Goal: Task Accomplishment & Management: Use online tool/utility

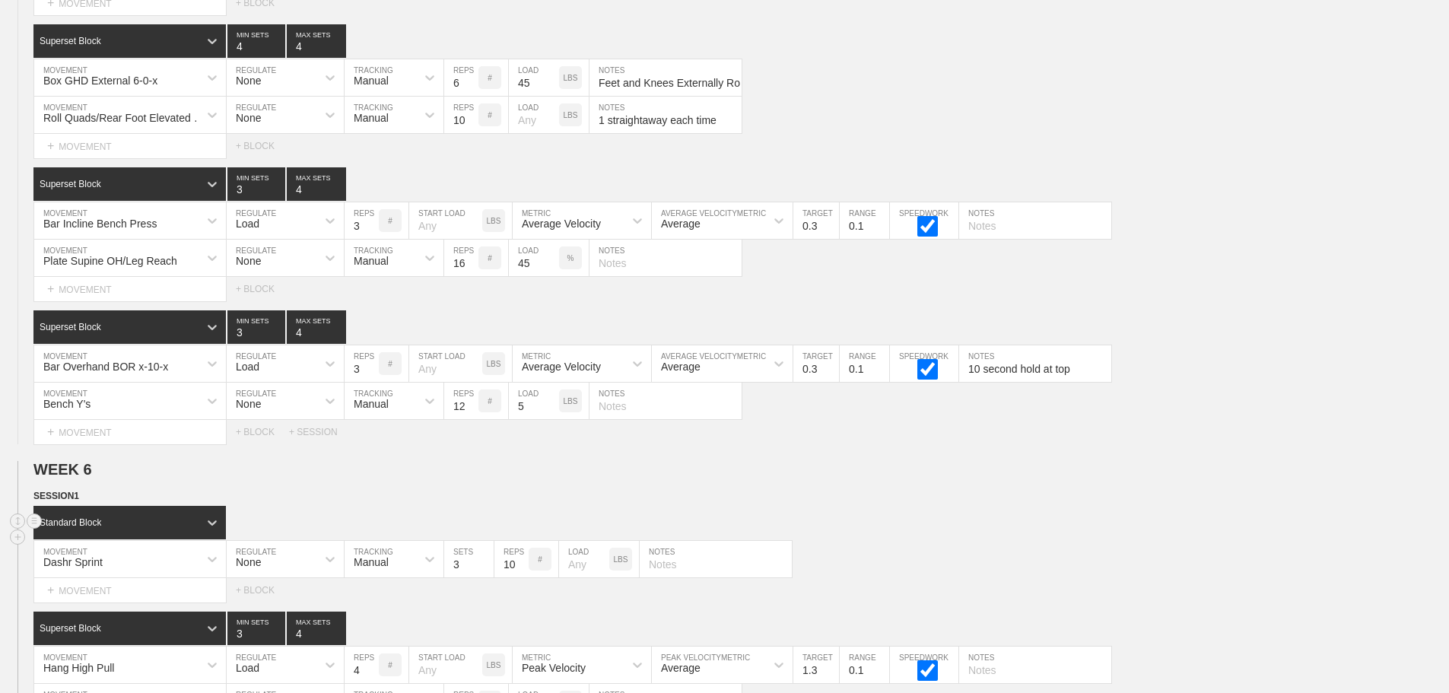
scroll to position [9164, 0]
drag, startPoint x: 941, startPoint y: 541, endPoint x: 988, endPoint y: 541, distance: 47.1
click at [988, 539] on div "Standard Block" at bounding box center [740, 522] width 1415 height 33
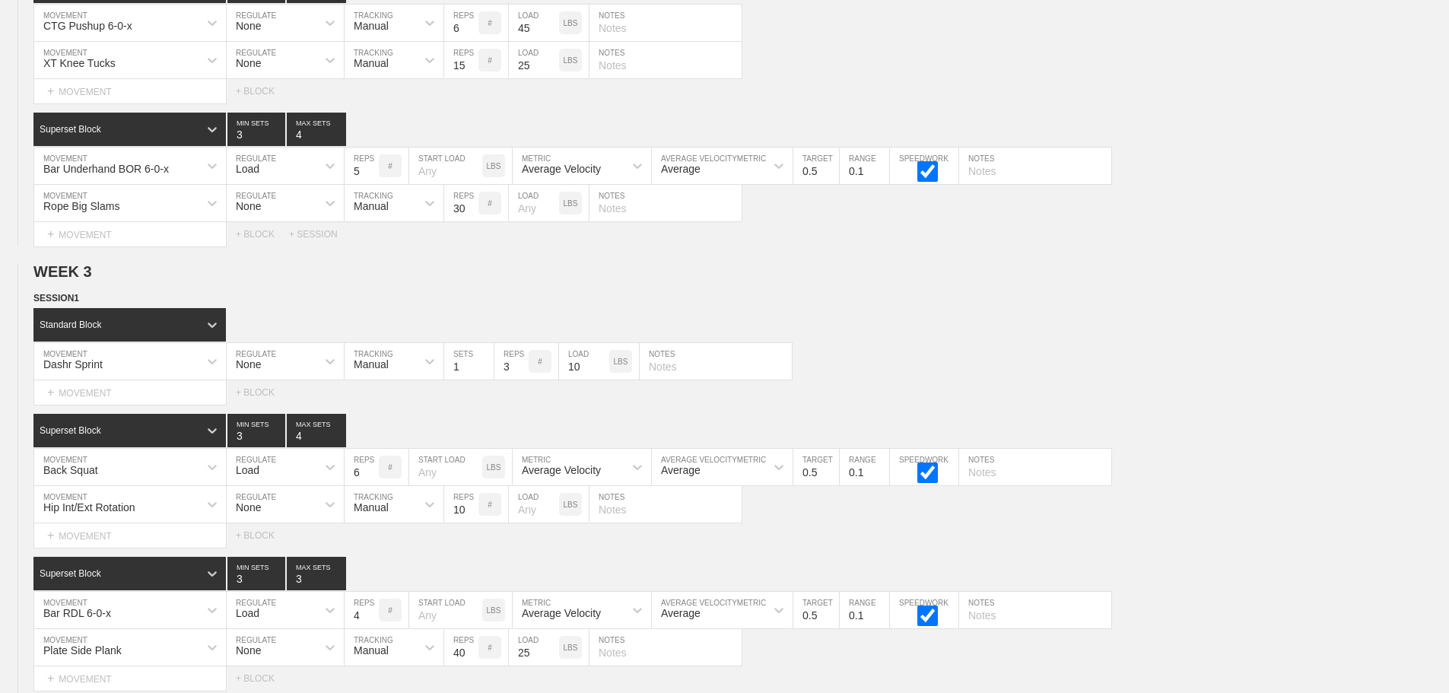
scroll to position [0, 0]
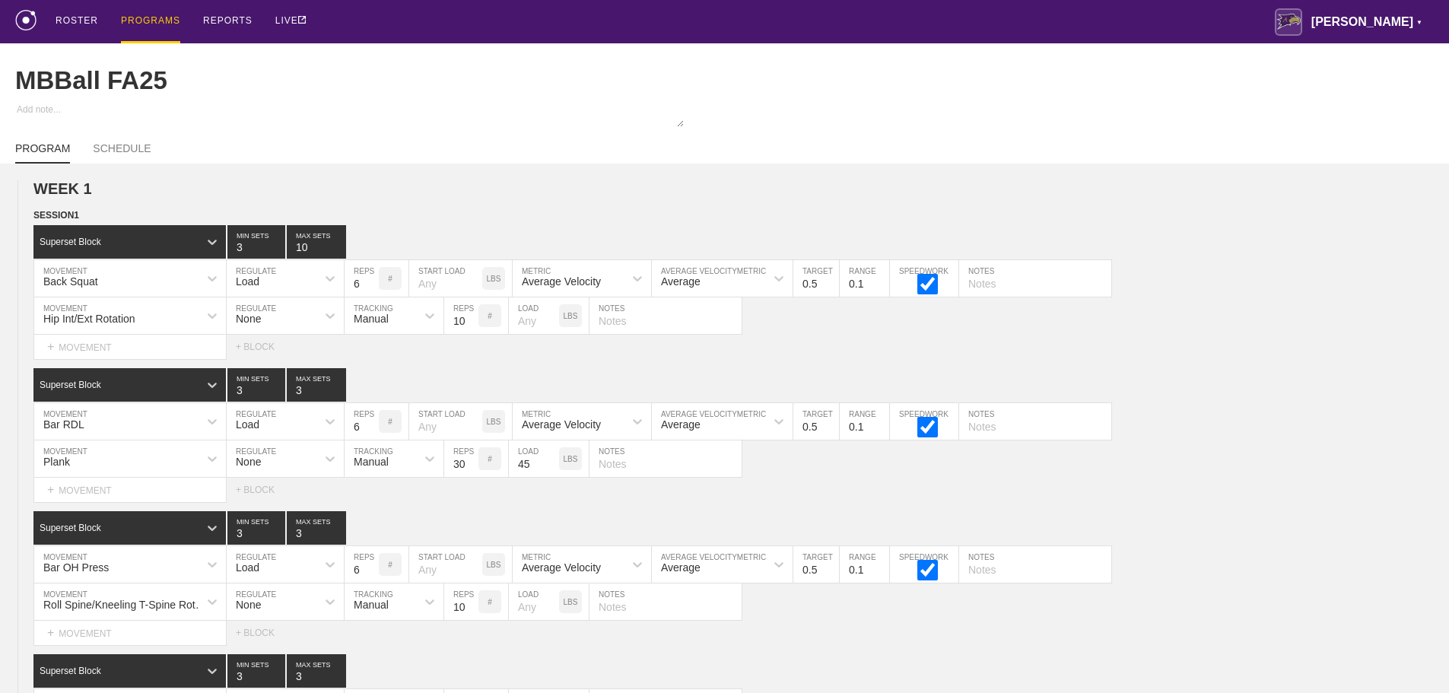
click at [141, 17] on div "PROGRAMS" at bounding box center [150, 21] width 59 height 43
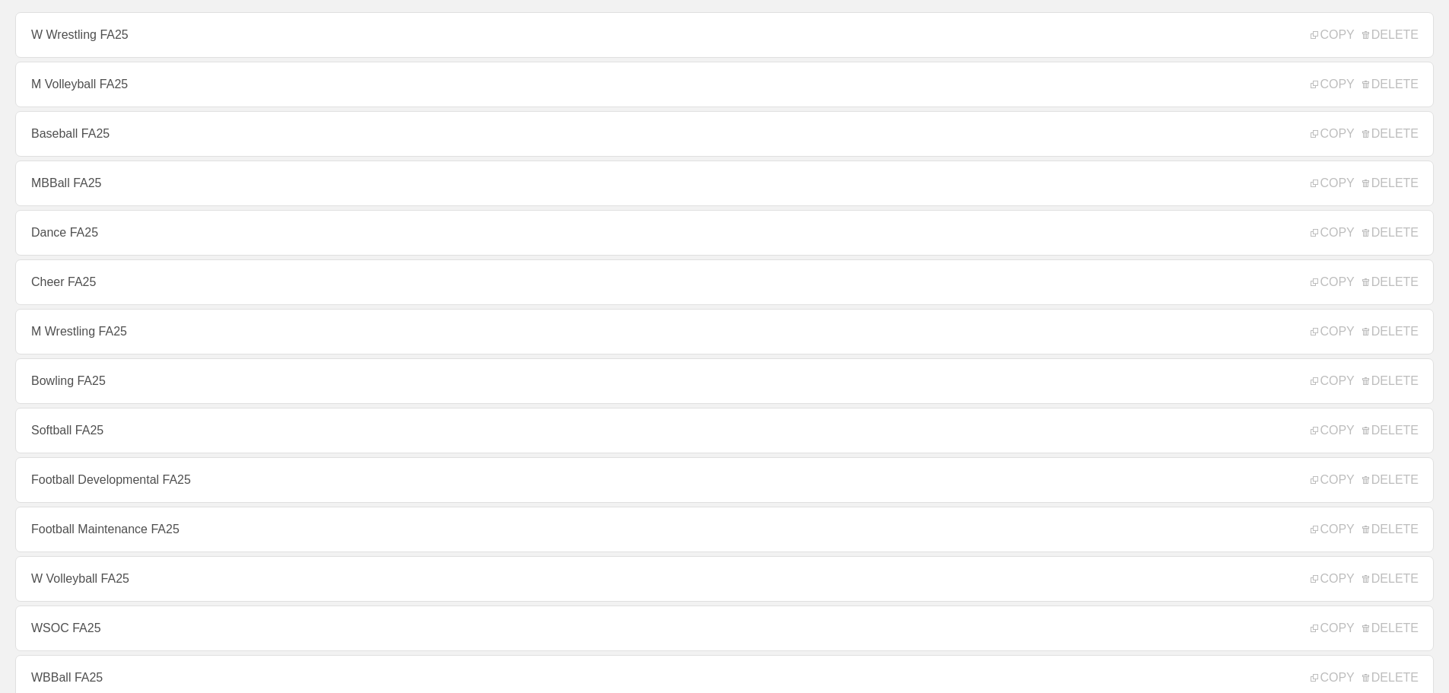
scroll to position [152, 0]
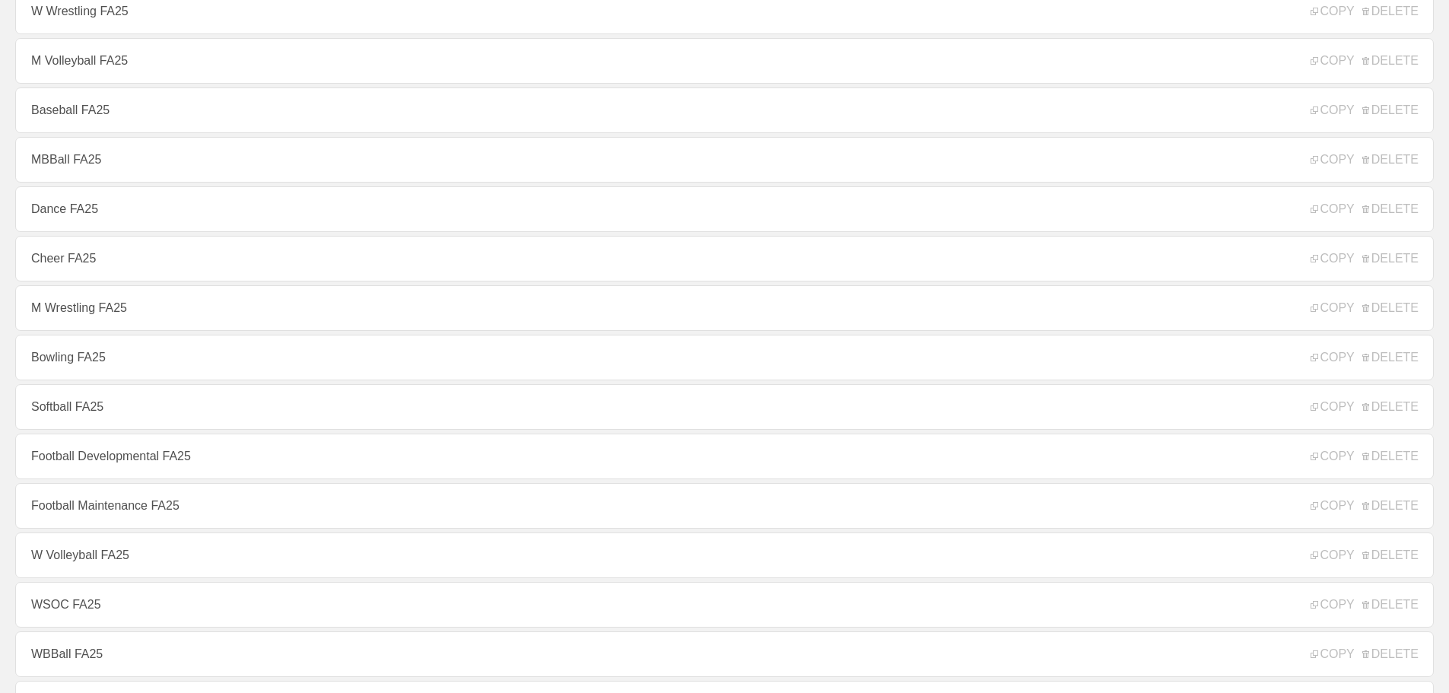
click at [101, 414] on link "Softball FA25" at bounding box center [724, 407] width 1418 height 46
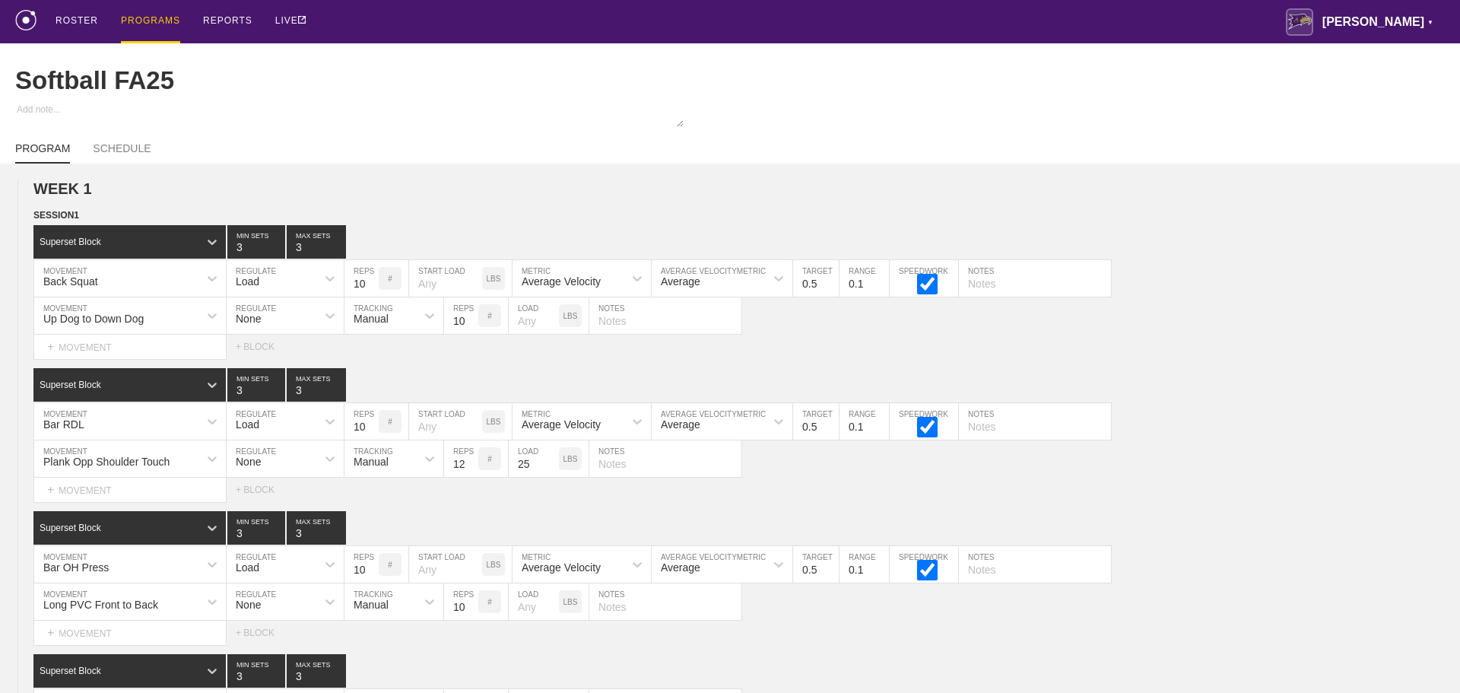
type textarea "x"
type input "Softball FA25"
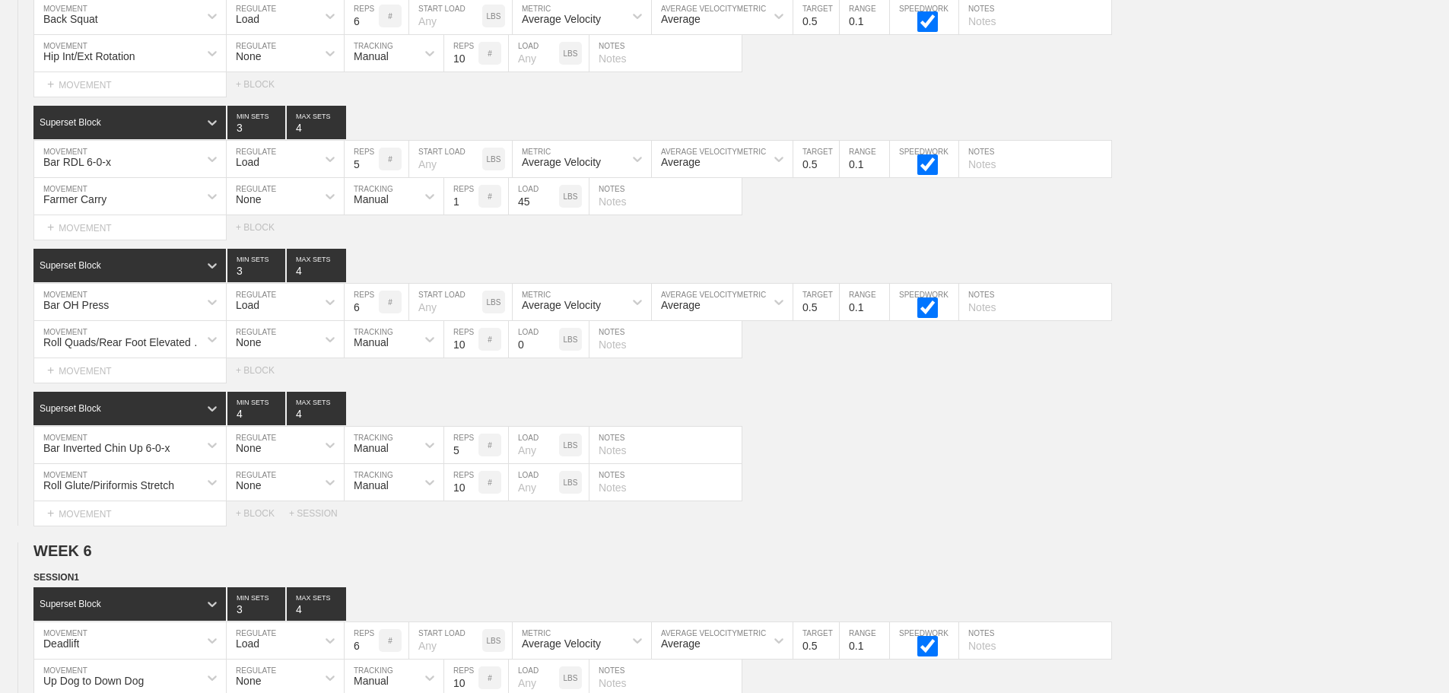
scroll to position [8639, 0]
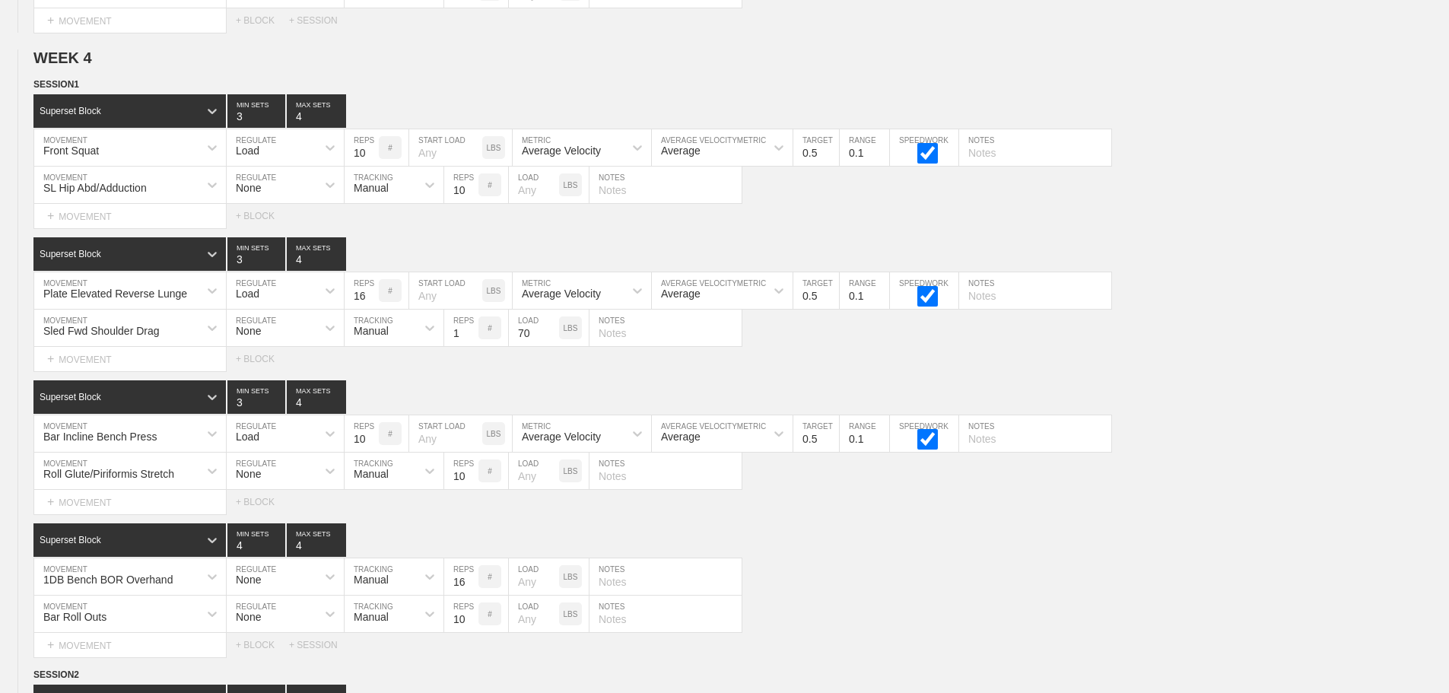
scroll to position [5141, 0]
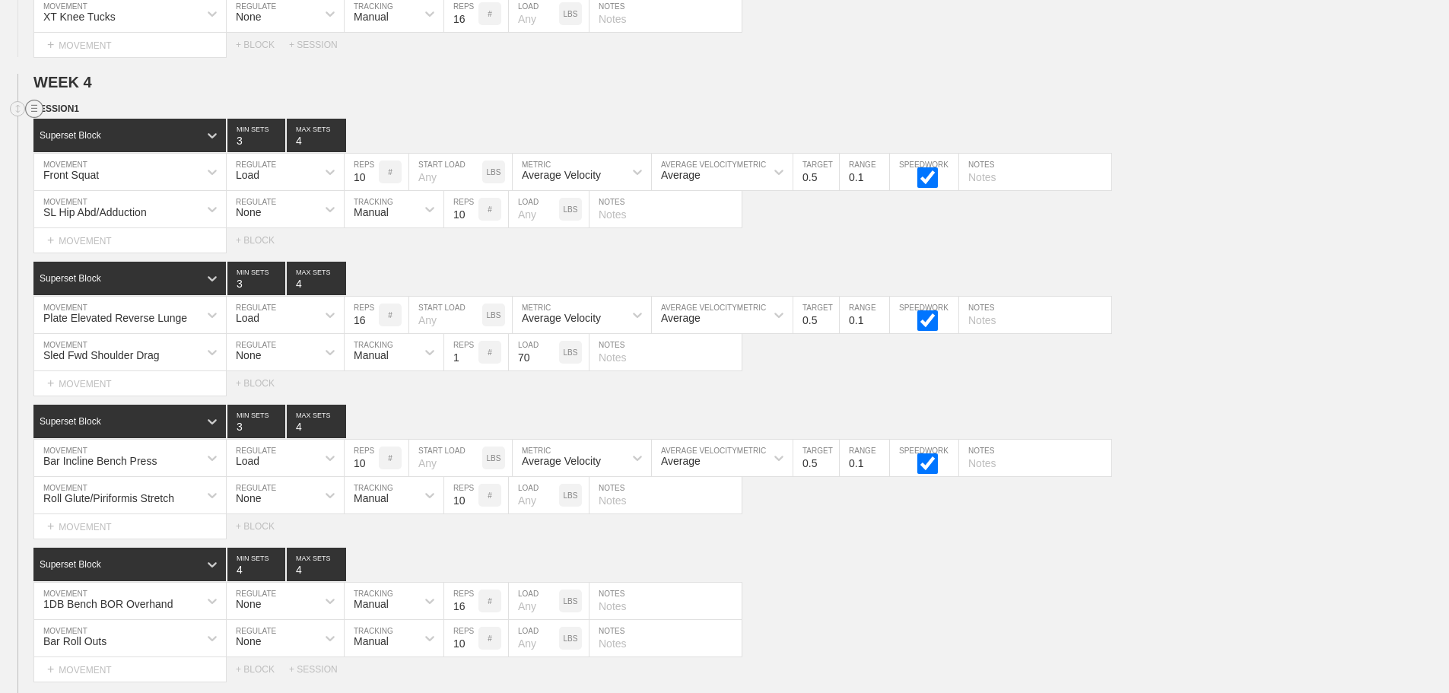
click at [30, 118] on circle at bounding box center [34, 108] width 17 height 17
click at [103, 135] on div "DUPLICATE" at bounding box center [107, 137] width 122 height 23
click at [1215, 252] on div "Select... MOVEMENT + MOVEMENT + BLOCK" at bounding box center [724, 240] width 1449 height 24
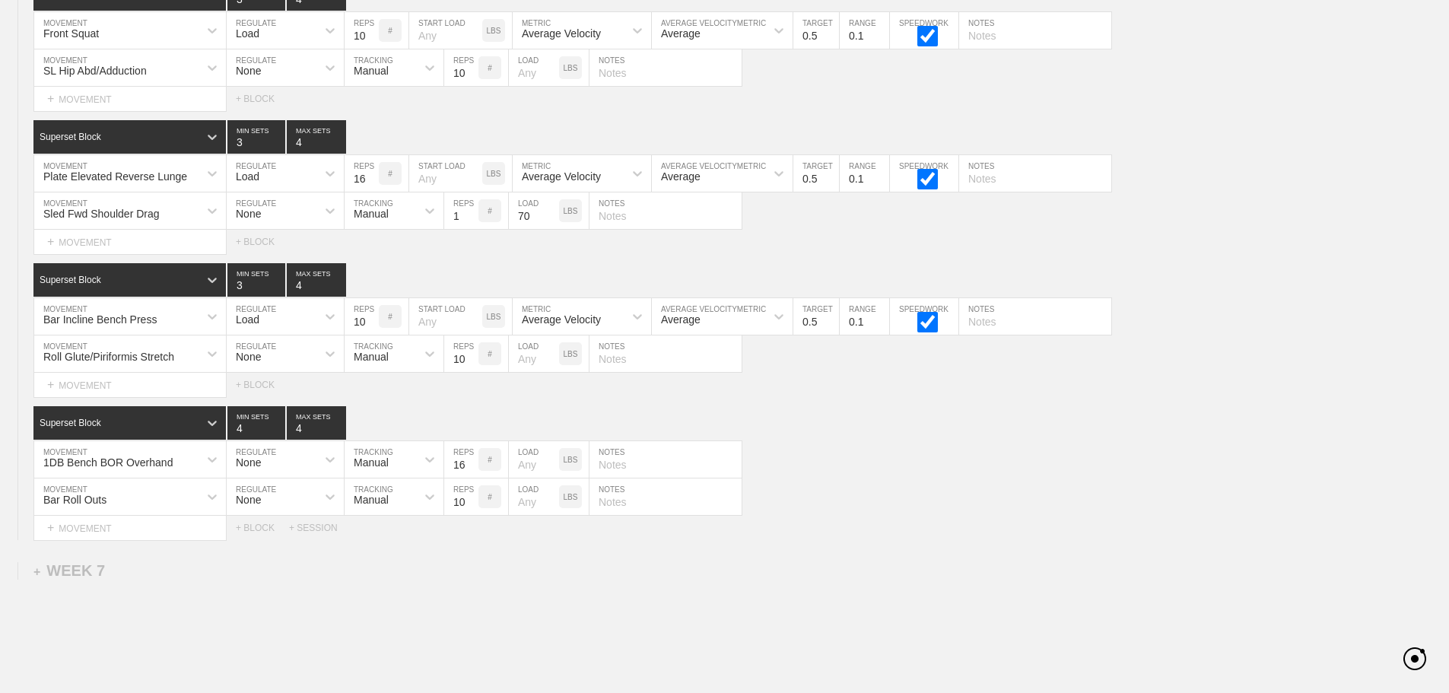
scroll to position [8512, 0]
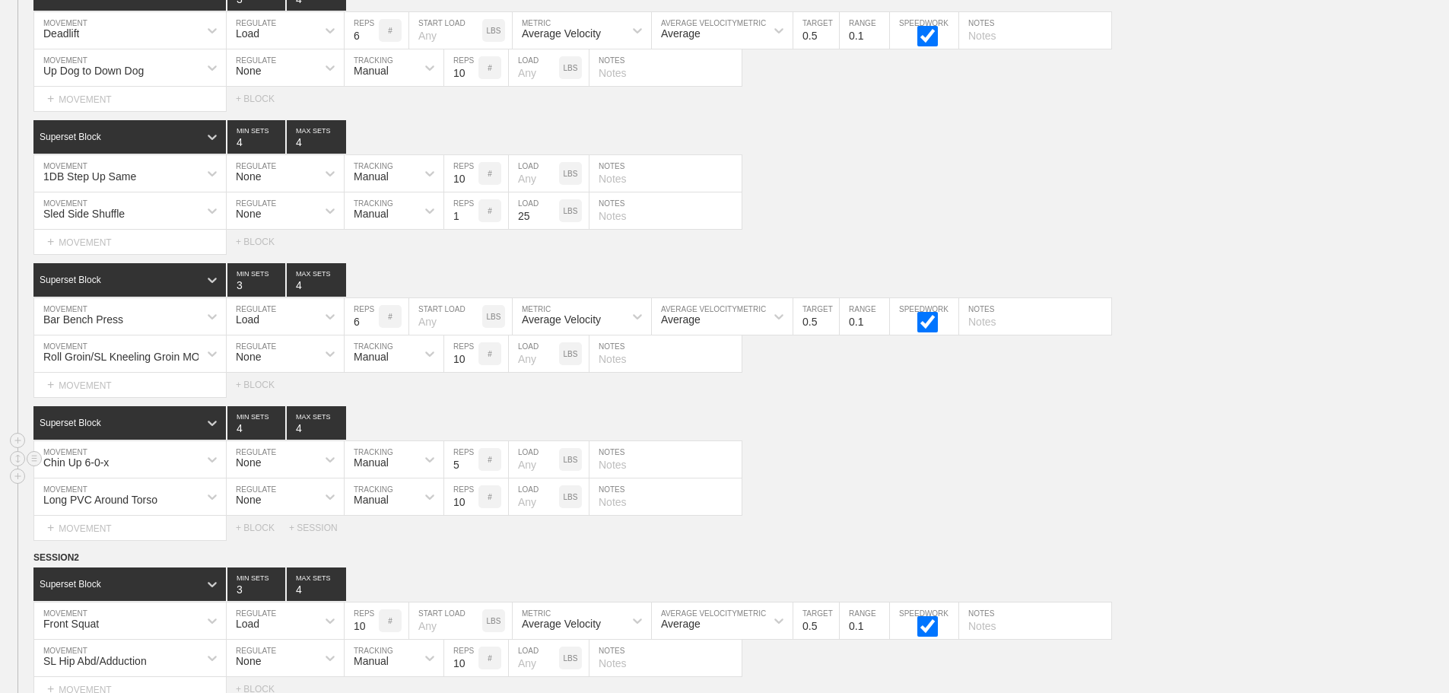
click at [898, 478] on div "Chin Up 6-0-x MOVEMENT None REGULATE Manual TRACKING 5 REPS # LOAD LBS NOTES" at bounding box center [724, 459] width 1449 height 37
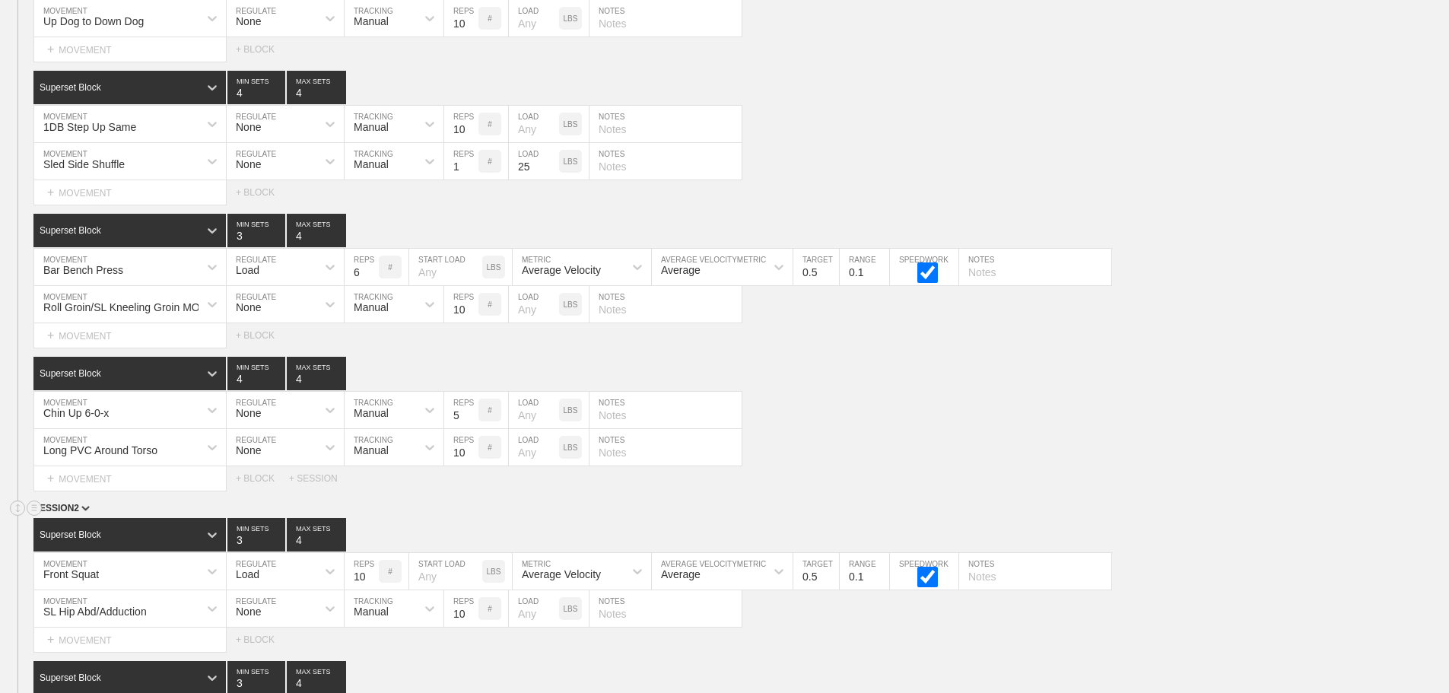
scroll to position [8588, 0]
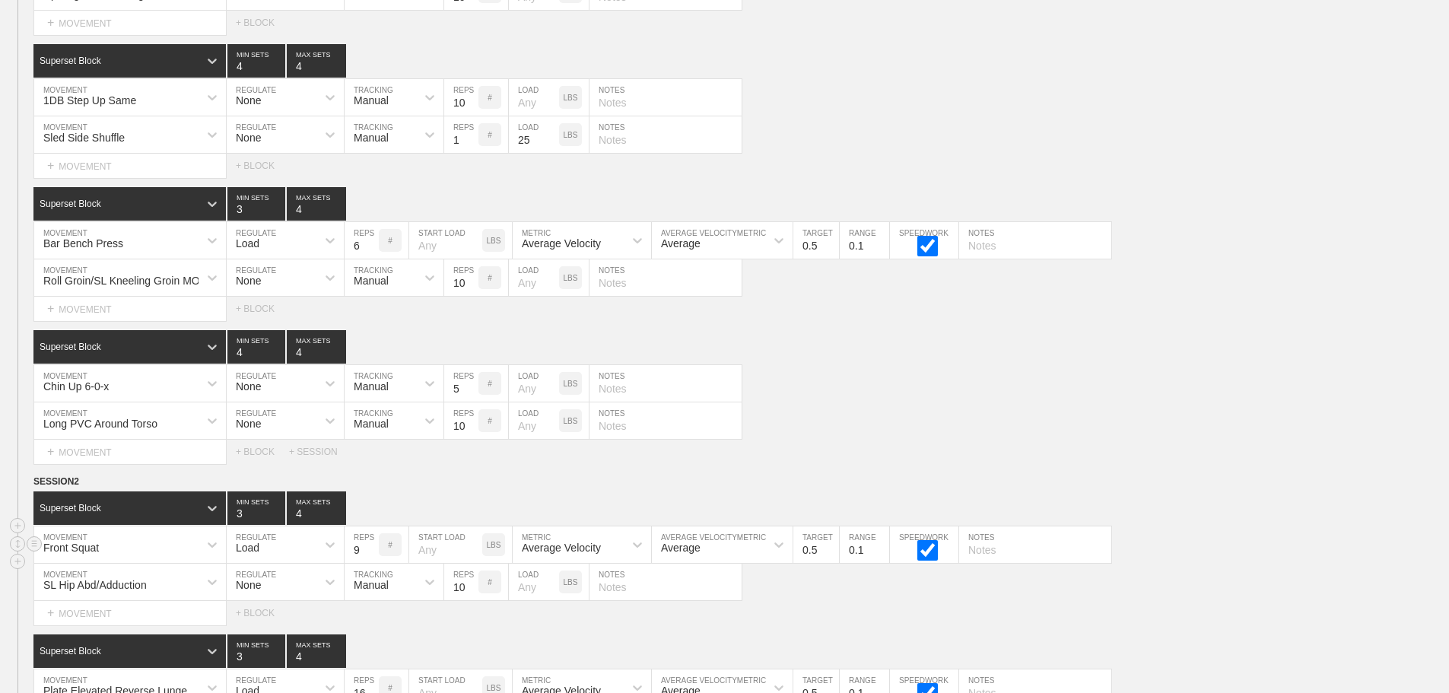
click at [371, 563] on input "9" at bounding box center [361, 544] width 34 height 36
click at [371, 563] on input "8" at bounding box center [361, 544] width 34 height 36
click at [371, 563] on input "7" at bounding box center [361, 544] width 34 height 36
type input "6"
click at [371, 563] on input "6" at bounding box center [361, 544] width 34 height 36
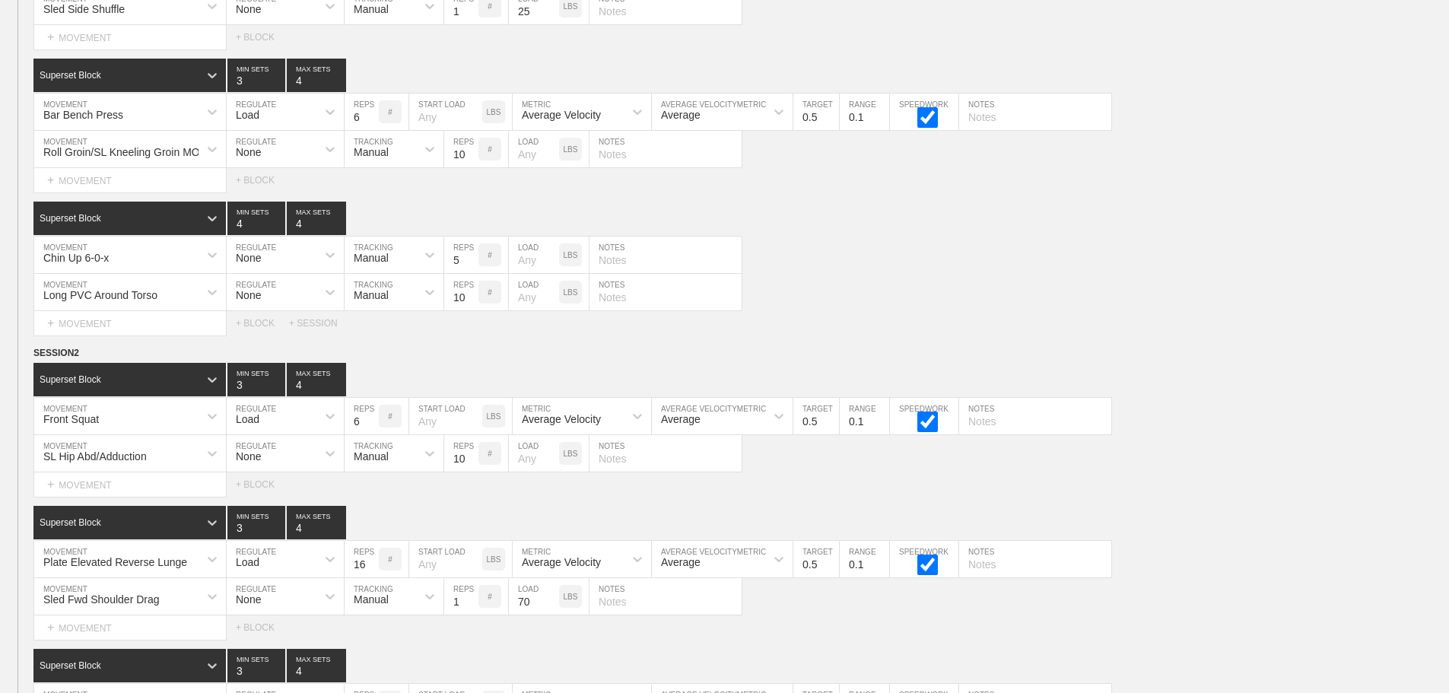
scroll to position [8740, 0]
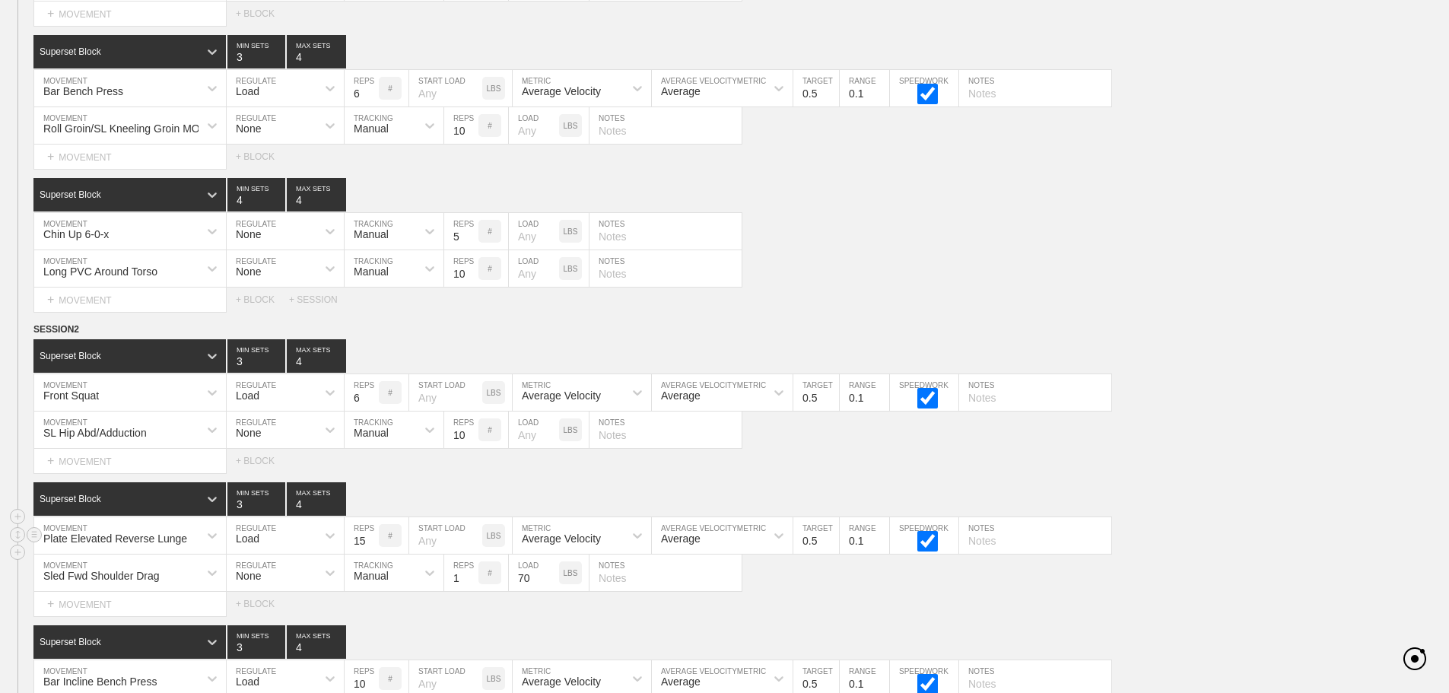
click at [370, 553] on input "15" at bounding box center [361, 535] width 34 height 36
click at [370, 553] on input "14" at bounding box center [361, 535] width 34 height 36
click at [370, 553] on input "13" at bounding box center [361, 535] width 34 height 36
click at [370, 553] on input "12" at bounding box center [361, 535] width 34 height 36
click at [370, 553] on input "11" at bounding box center [361, 535] width 34 height 36
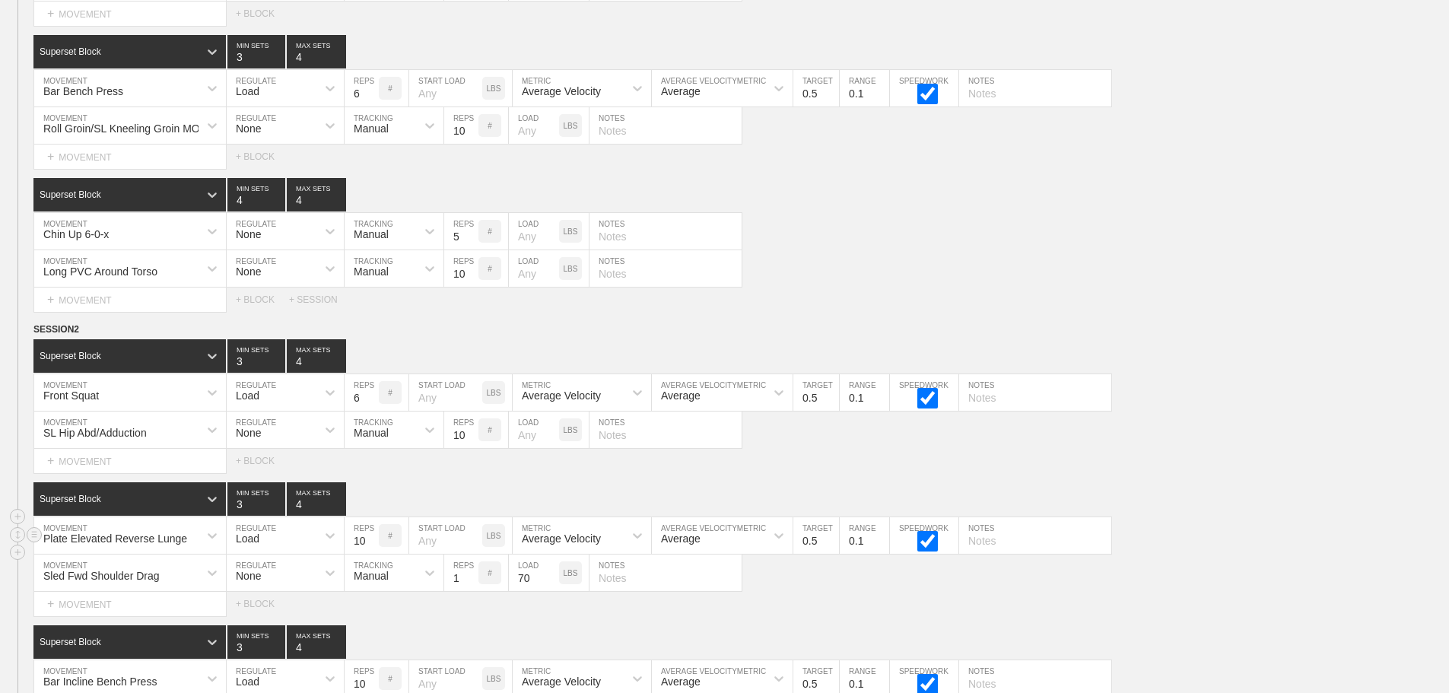
type input "10"
click at [370, 553] on input "10" at bounding box center [361, 535] width 34 height 36
click at [1198, 267] on div "Long PVC Around Torso MOVEMENT None REGULATE Manual TRACKING 10 REPS # LOAD LBS…" at bounding box center [724, 268] width 1449 height 37
click at [973, 554] on input "text" at bounding box center [1035, 535] width 152 height 36
type input "5/ side, Alternate legs"
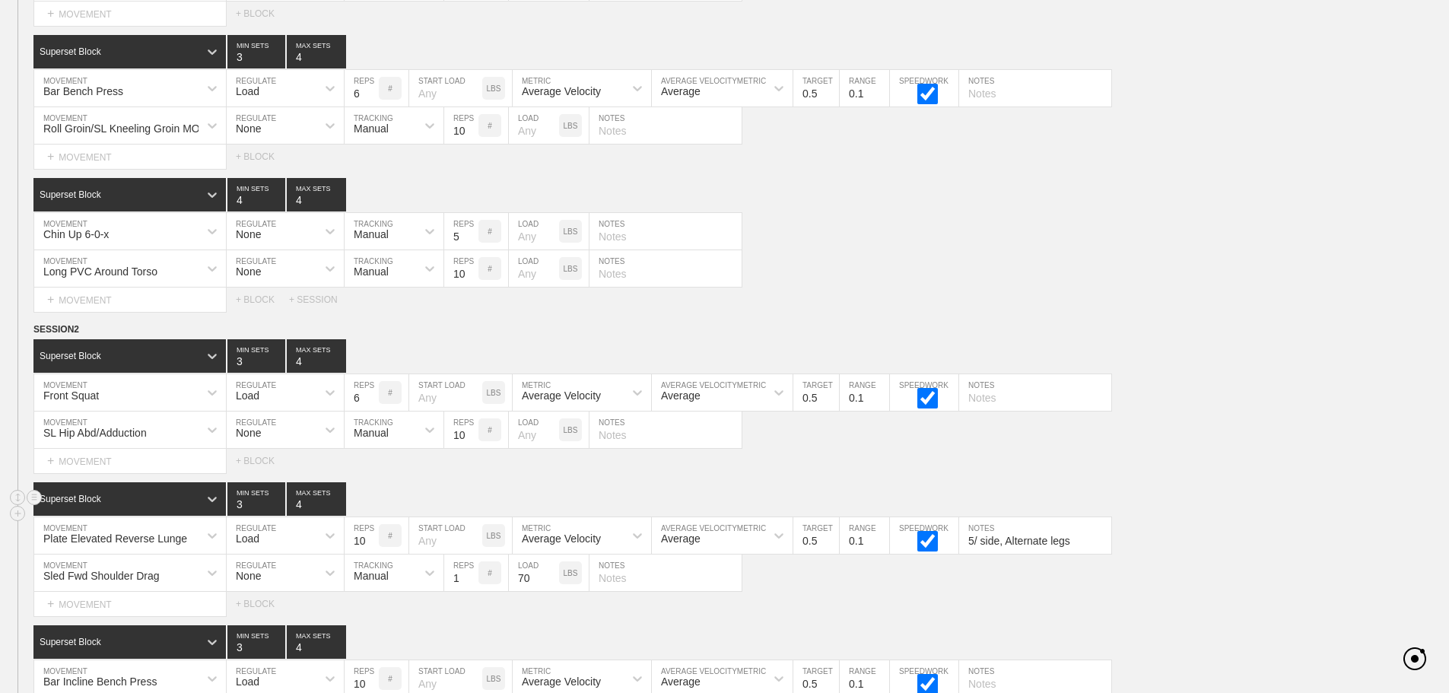
click at [1138, 497] on div "Superset Block 3 MIN SETS 4 MAX SETS" at bounding box center [740, 498] width 1415 height 33
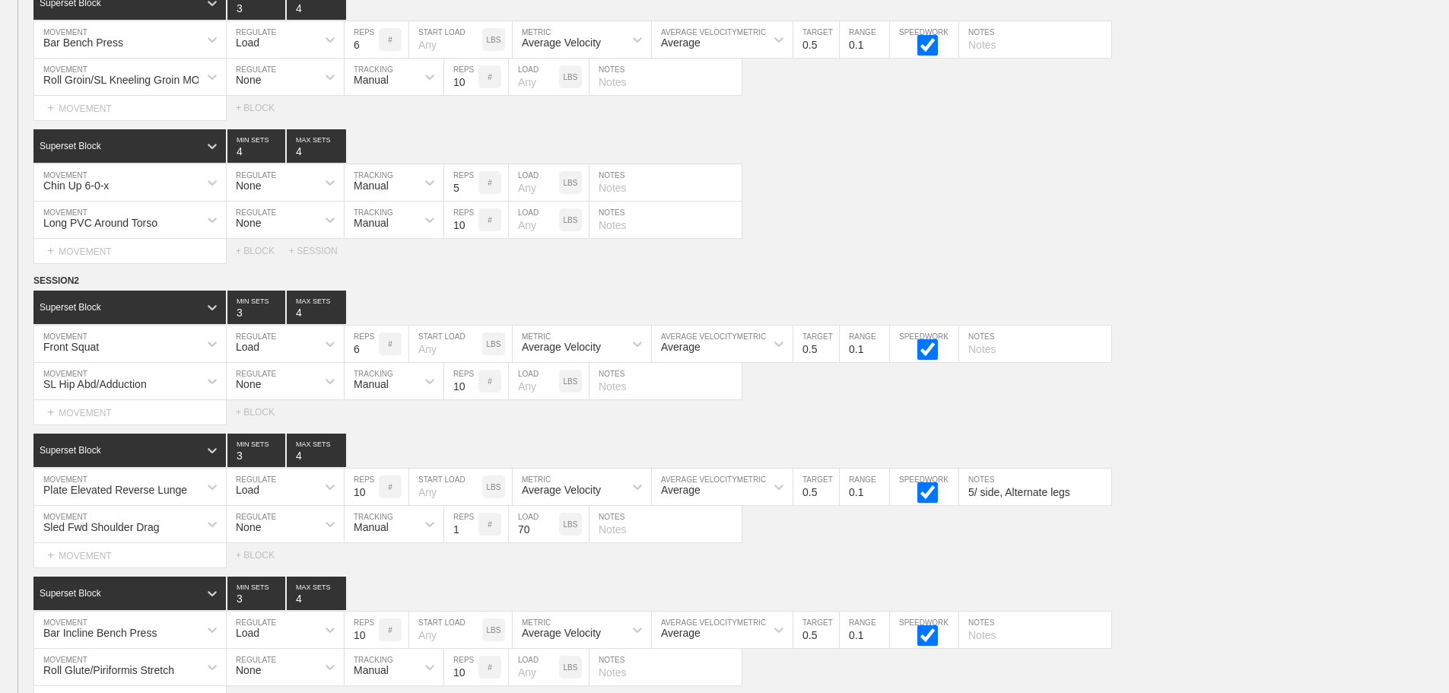
scroll to position [8816, 0]
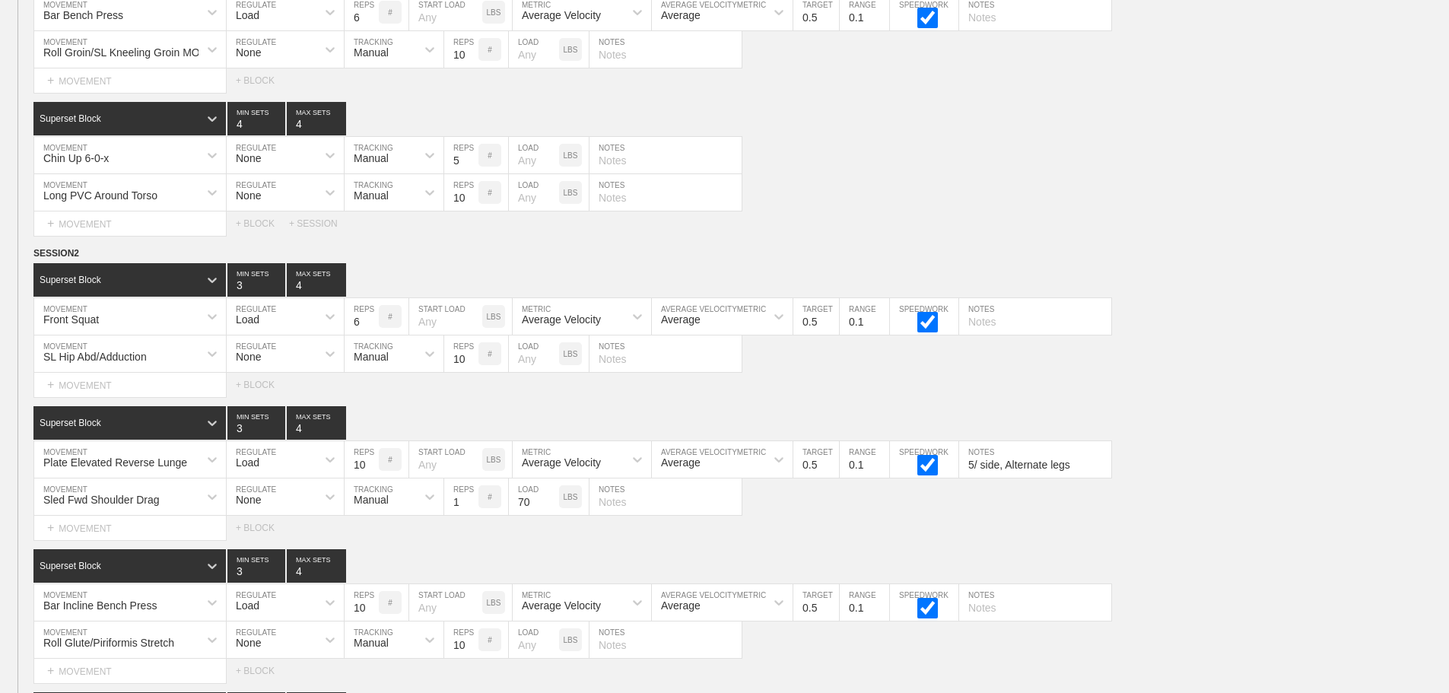
click at [1194, 236] on div "Select... MOVEMENT + MOVEMENT + BLOCK + SESSION" at bounding box center [724, 223] width 1449 height 24
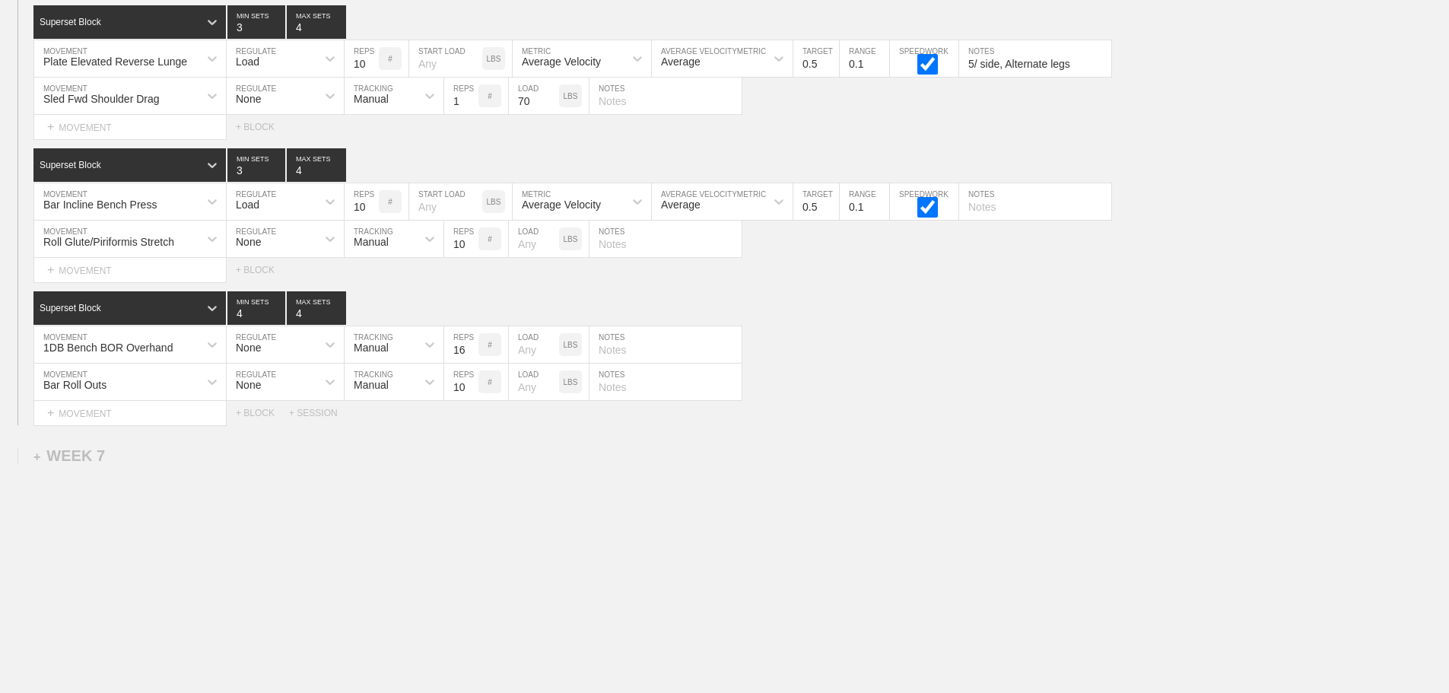
scroll to position [1341, 0]
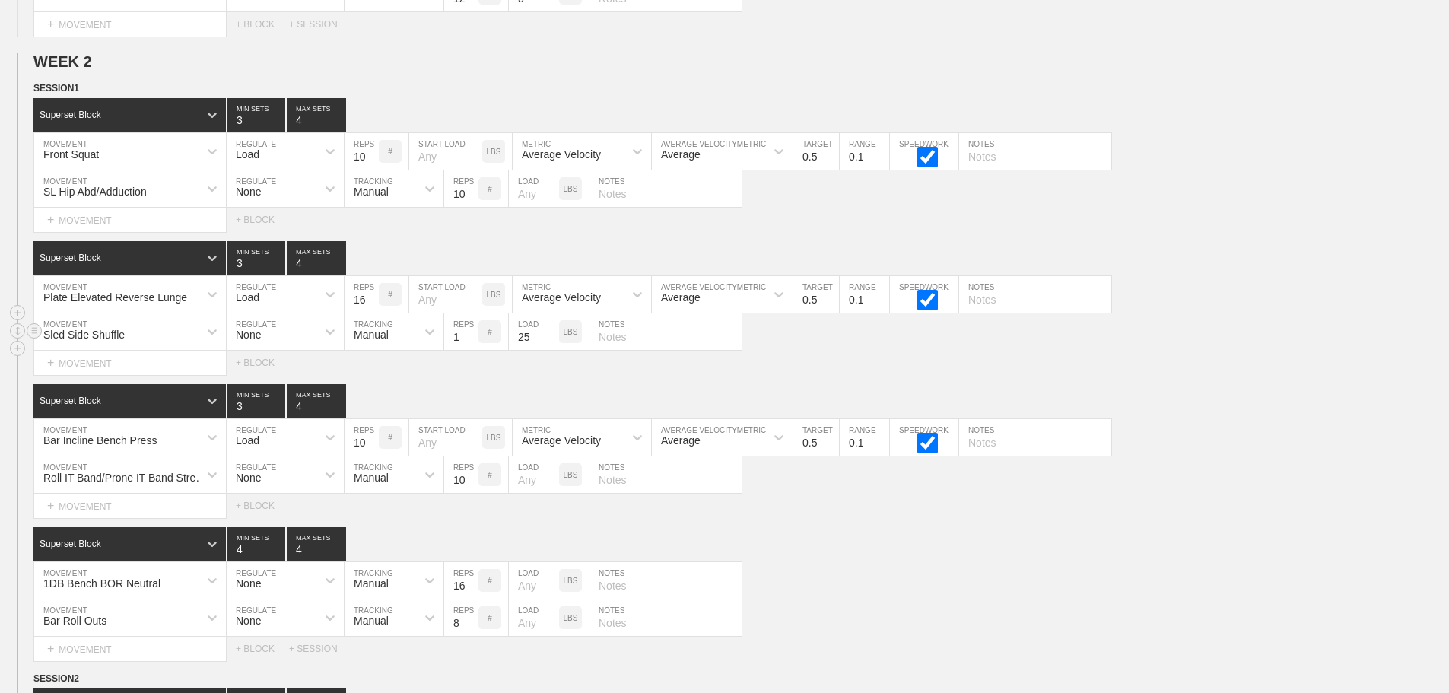
drag, startPoint x: 1242, startPoint y: 344, endPoint x: 1267, endPoint y: 328, distance: 29.7
click at [1244, 343] on div "Sled Side Shuffle MOVEMENT None REGULATE Manual TRACKING 1 REPS # 25 LOAD LBS N…" at bounding box center [724, 331] width 1449 height 37
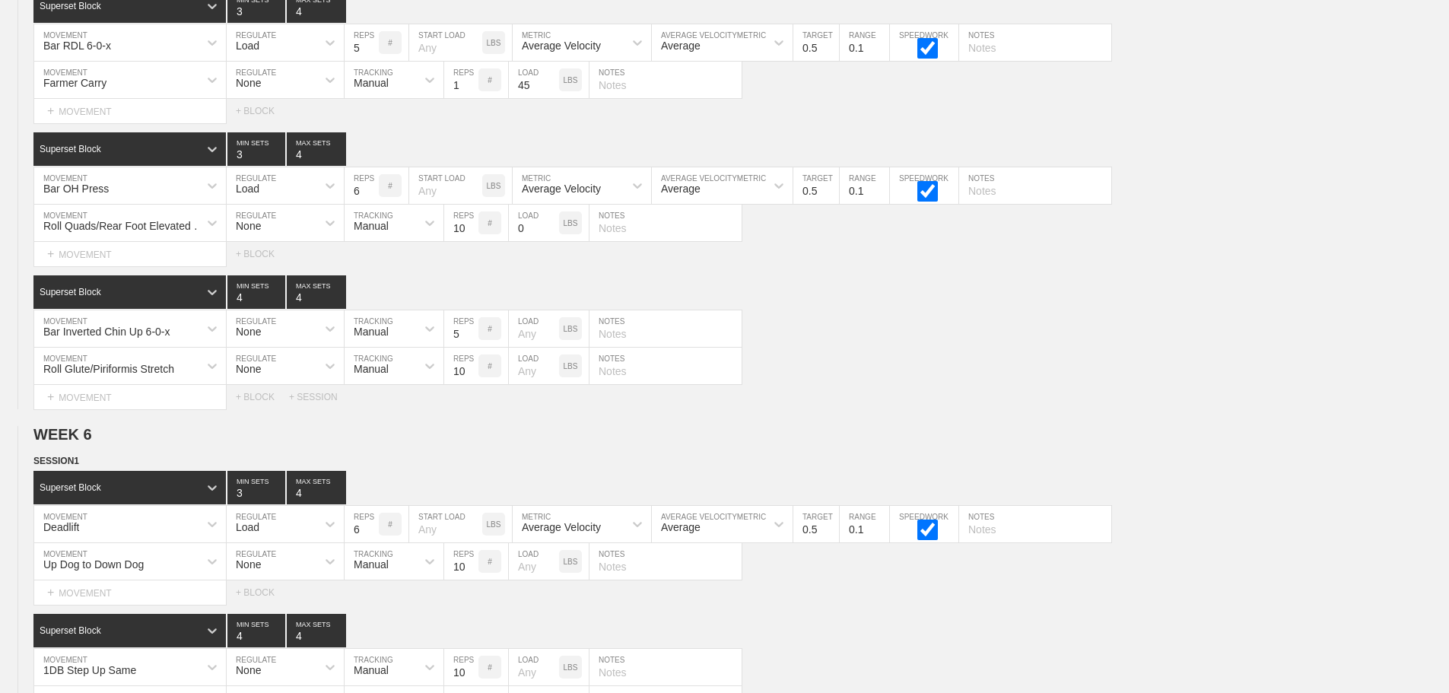
scroll to position [9229, 0]
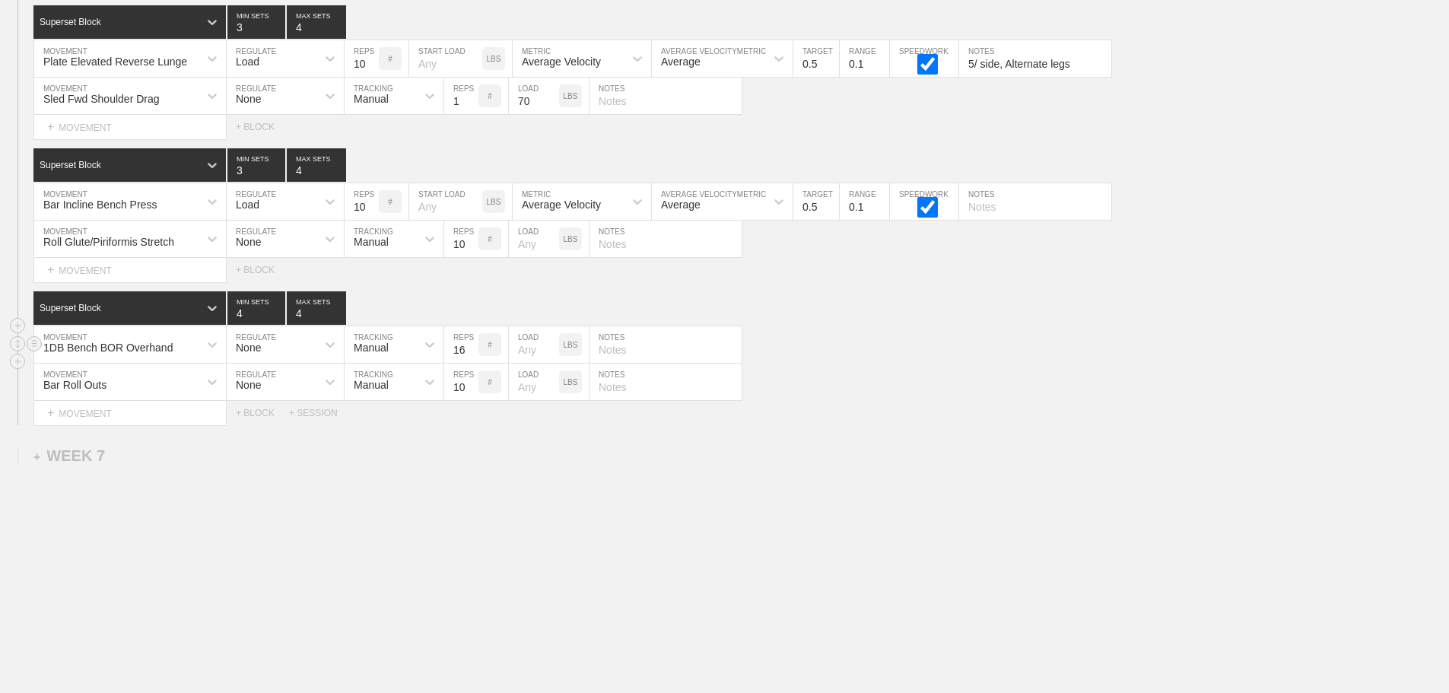
click at [1125, 326] on div "1DB Bench BOR Overhand MOVEMENT None REGULATE Manual TRACKING 16 REPS # LOAD LB…" at bounding box center [724, 344] width 1449 height 37
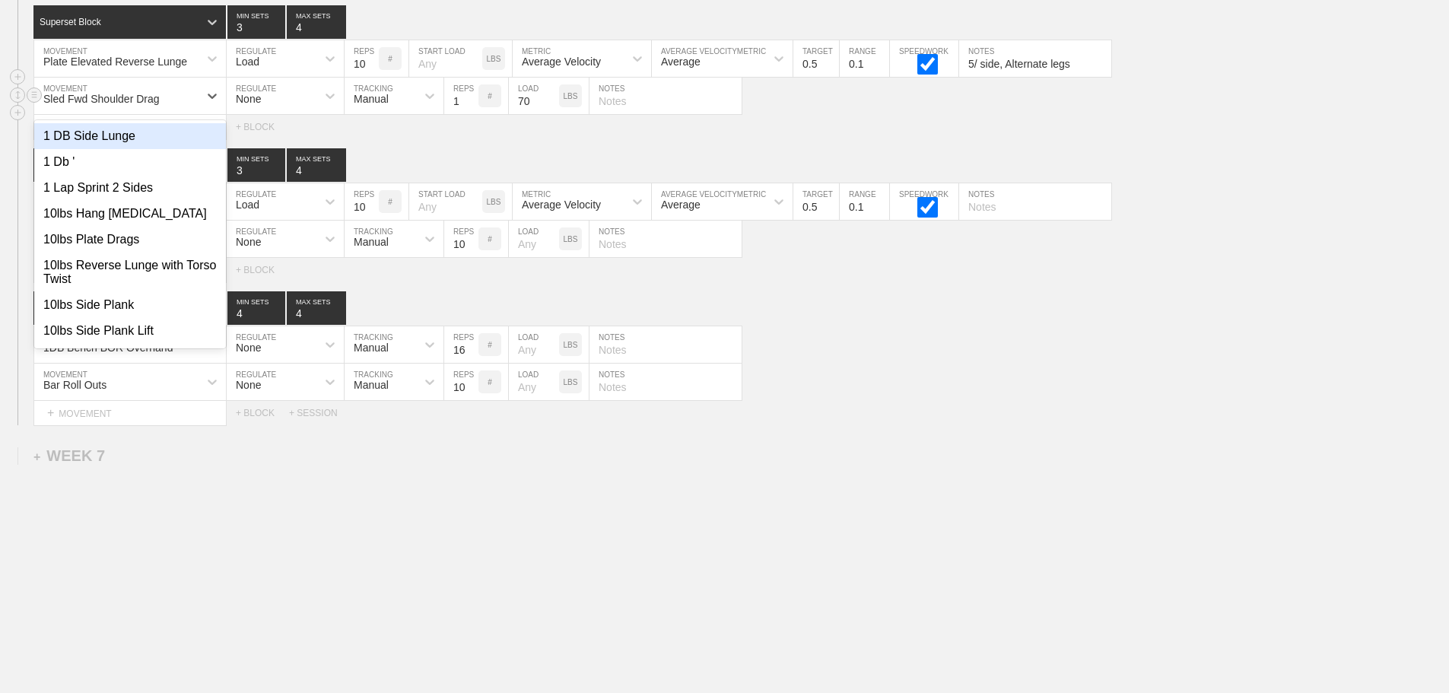
click at [176, 99] on div "Sled Fwd Shoulder Drag" at bounding box center [116, 96] width 164 height 26
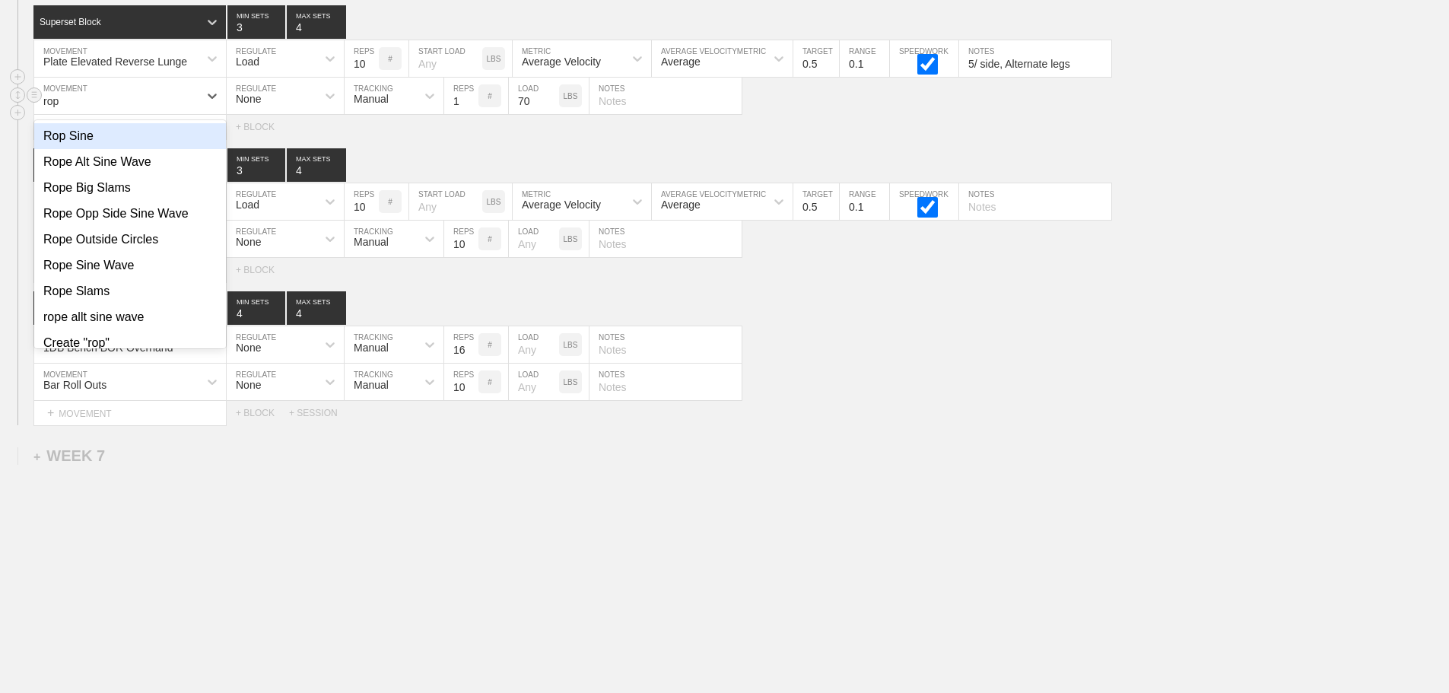
type input "rope"
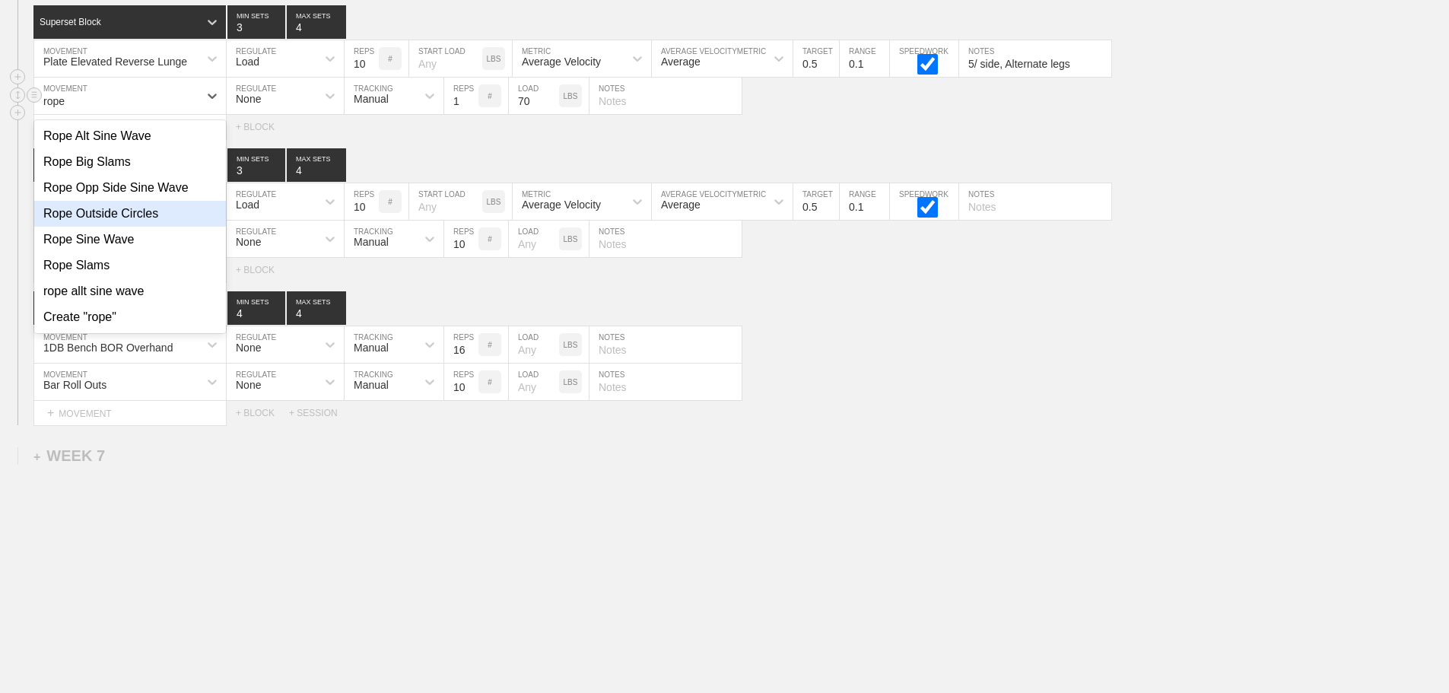
click at [131, 212] on div "Rope Outside Circles" at bounding box center [130, 214] width 192 height 26
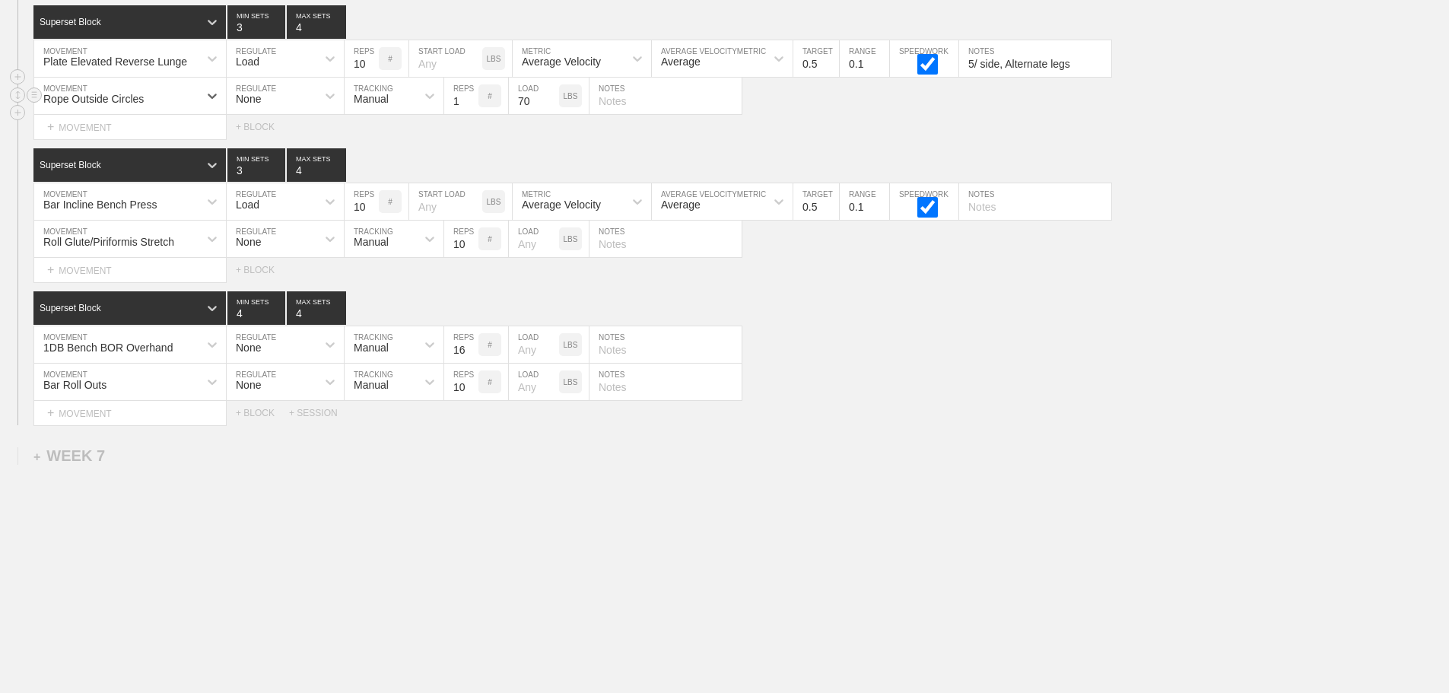
click at [538, 101] on input "70" at bounding box center [534, 96] width 50 height 36
type input "30"
drag, startPoint x: 880, startPoint y: 119, endPoint x: 652, endPoint y: 102, distance: 228.7
click at [874, 119] on div "Select... MOVEMENT + MOVEMENT + BLOCK" at bounding box center [724, 127] width 1449 height 24
click at [526, 105] on input "30" at bounding box center [534, 96] width 50 height 36
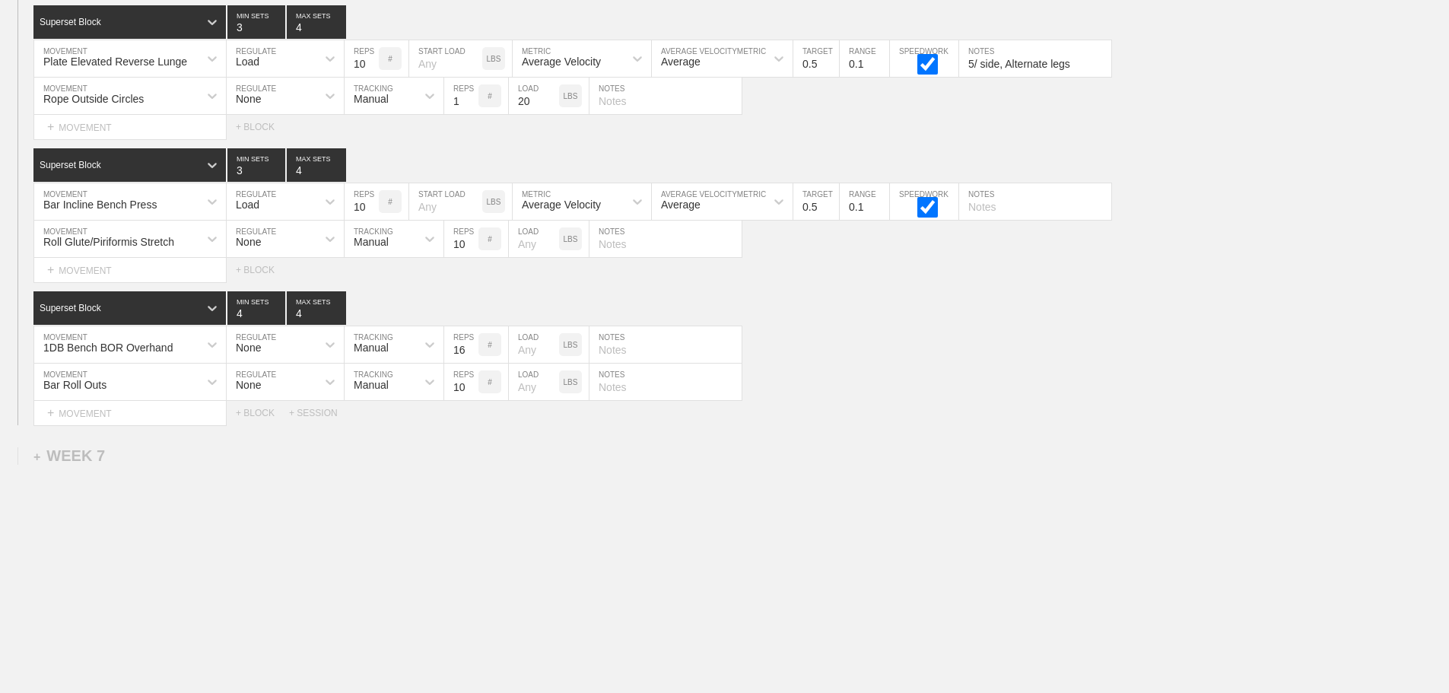
type input "20"
click at [793, 123] on div "Select... MOVEMENT + MOVEMENT + BLOCK" at bounding box center [724, 127] width 1449 height 24
click at [374, 210] on input "9" at bounding box center [361, 201] width 34 height 36
click at [374, 210] on input "8" at bounding box center [361, 201] width 34 height 36
click at [374, 210] on input "7" at bounding box center [361, 201] width 34 height 36
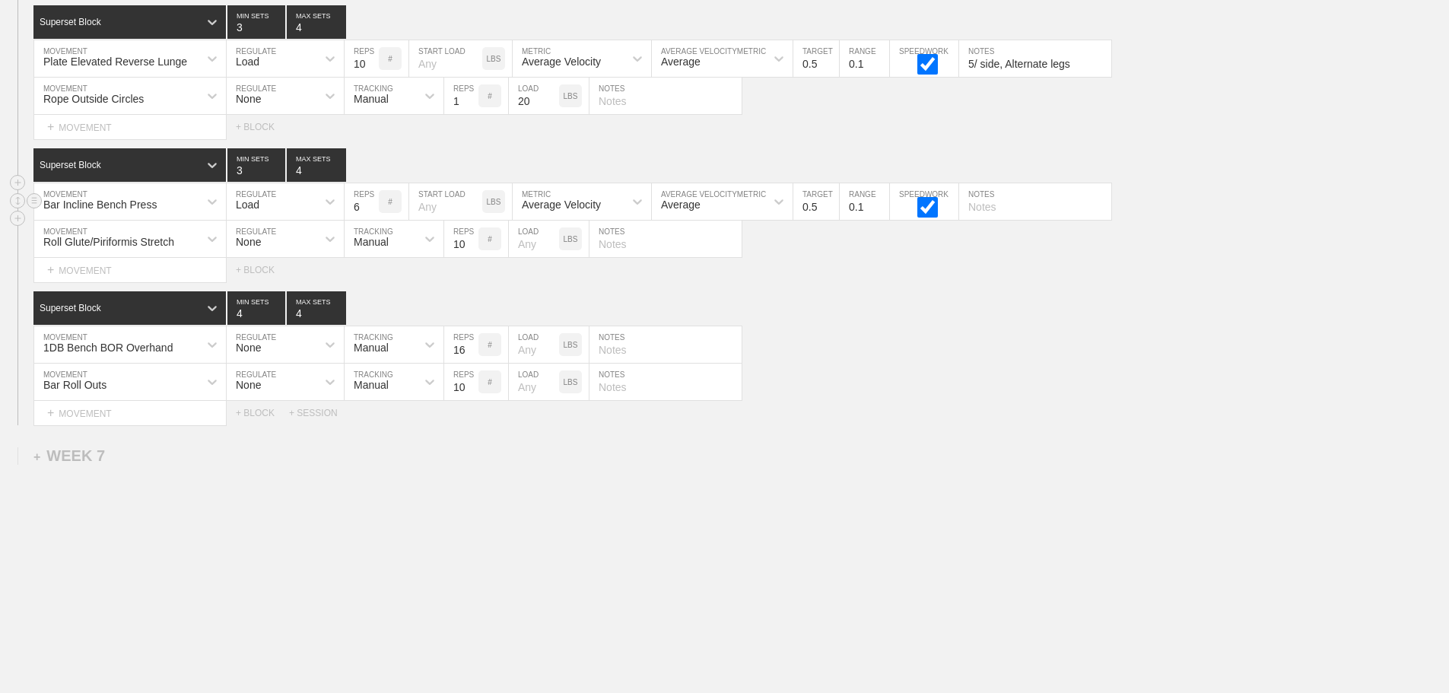
type input "6"
click at [374, 210] on input "6" at bounding box center [361, 201] width 34 height 36
click at [882, 335] on div "1DB Bench BOR Overhand MOVEMENT None REGULATE Manual TRACKING 16 REPS # LOAD LB…" at bounding box center [724, 344] width 1449 height 37
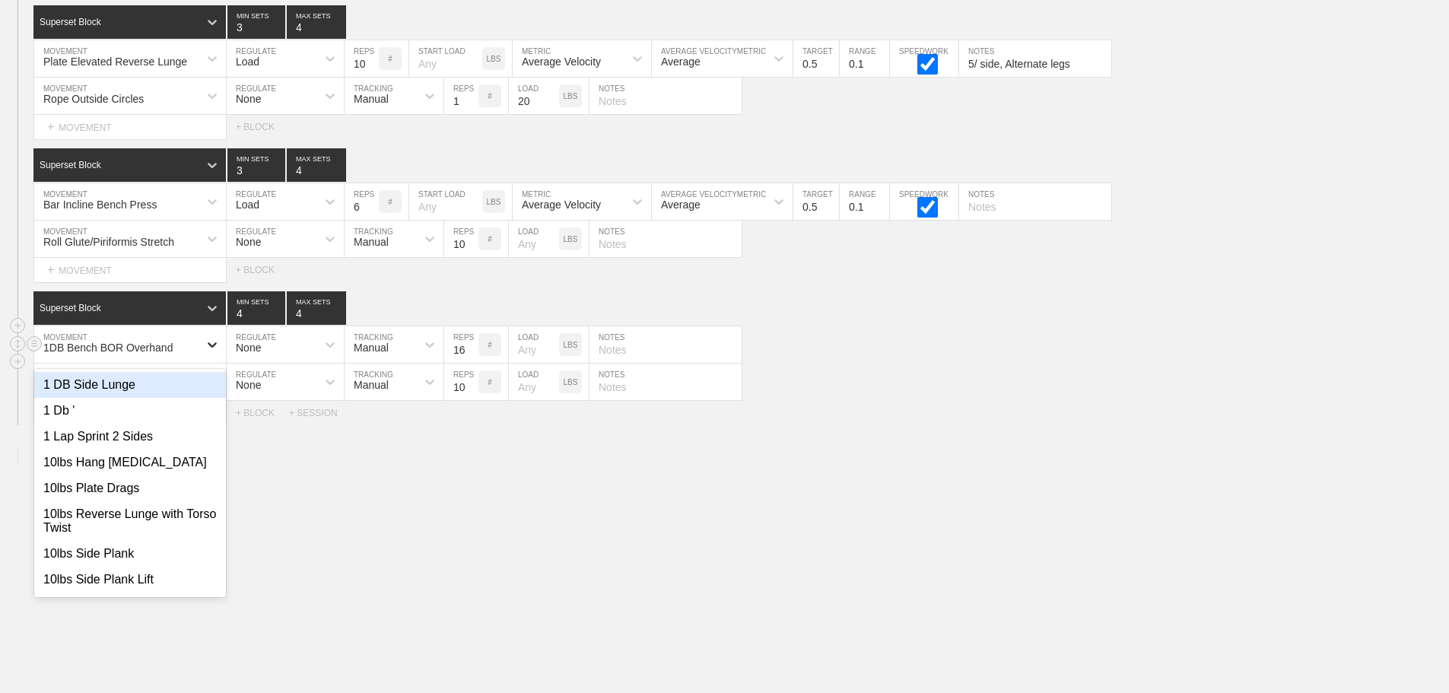
click at [208, 340] on icon at bounding box center [212, 344] width 15 height 15
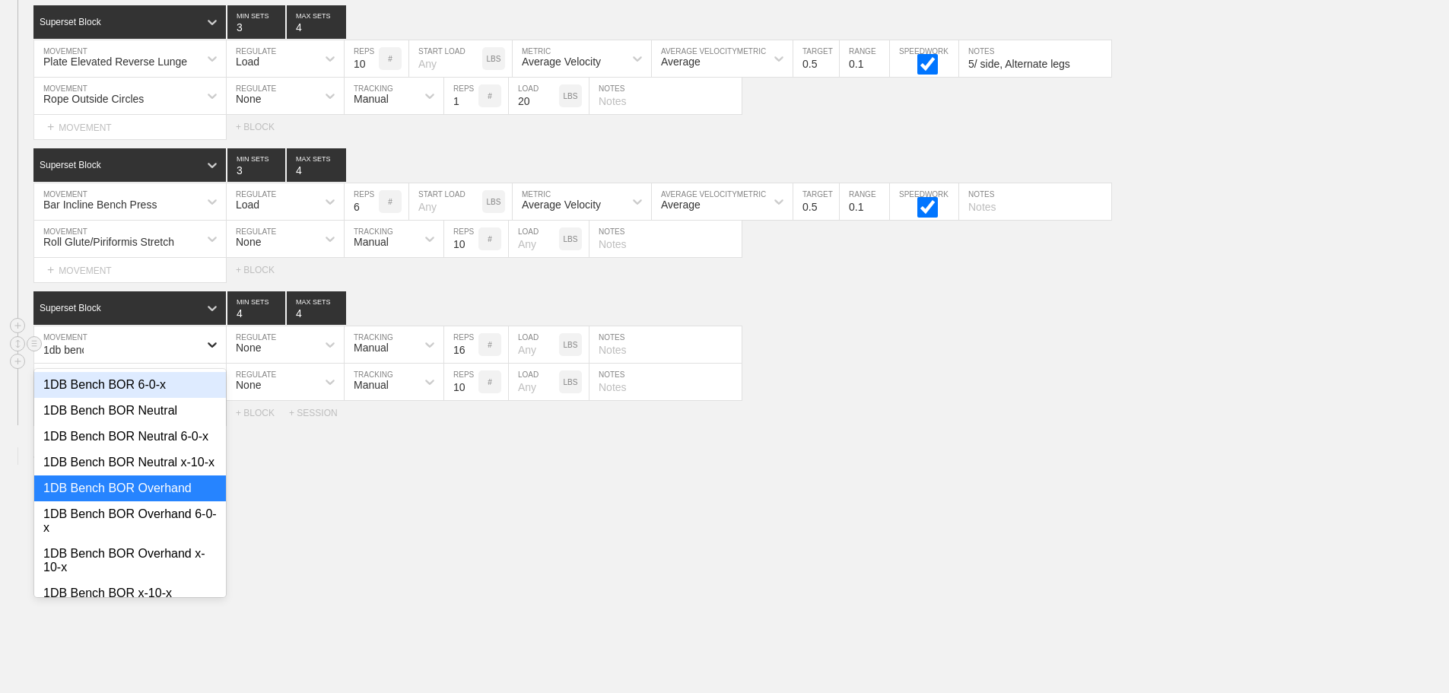
type input "1db bench"
click at [168, 431] on div "1DB Bench BOR Neutral 6-0-x" at bounding box center [130, 437] width 192 height 26
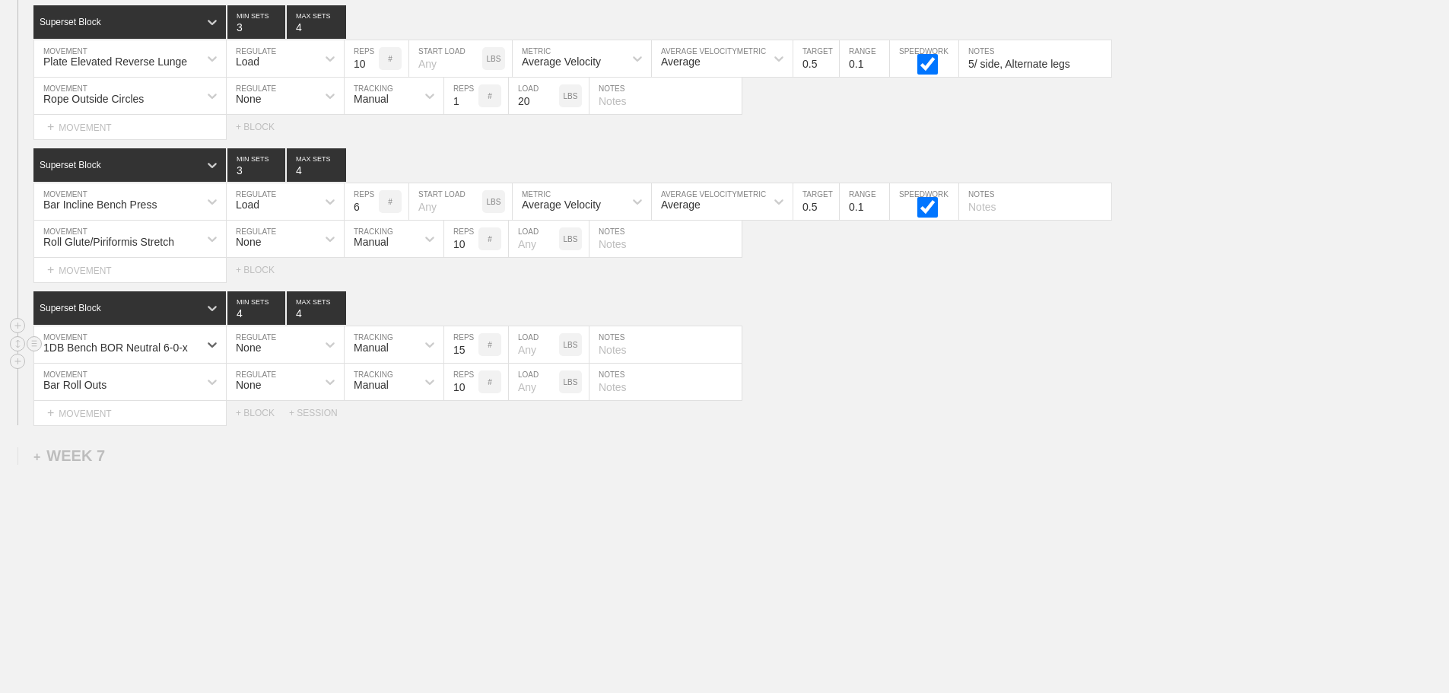
click at [472, 353] on input "15" at bounding box center [461, 344] width 34 height 36
click at [472, 353] on input "14" at bounding box center [461, 344] width 34 height 36
click at [472, 353] on input "13" at bounding box center [461, 344] width 34 height 36
click at [472, 353] on input "12" at bounding box center [461, 344] width 34 height 36
click at [472, 353] on input "11" at bounding box center [461, 344] width 34 height 36
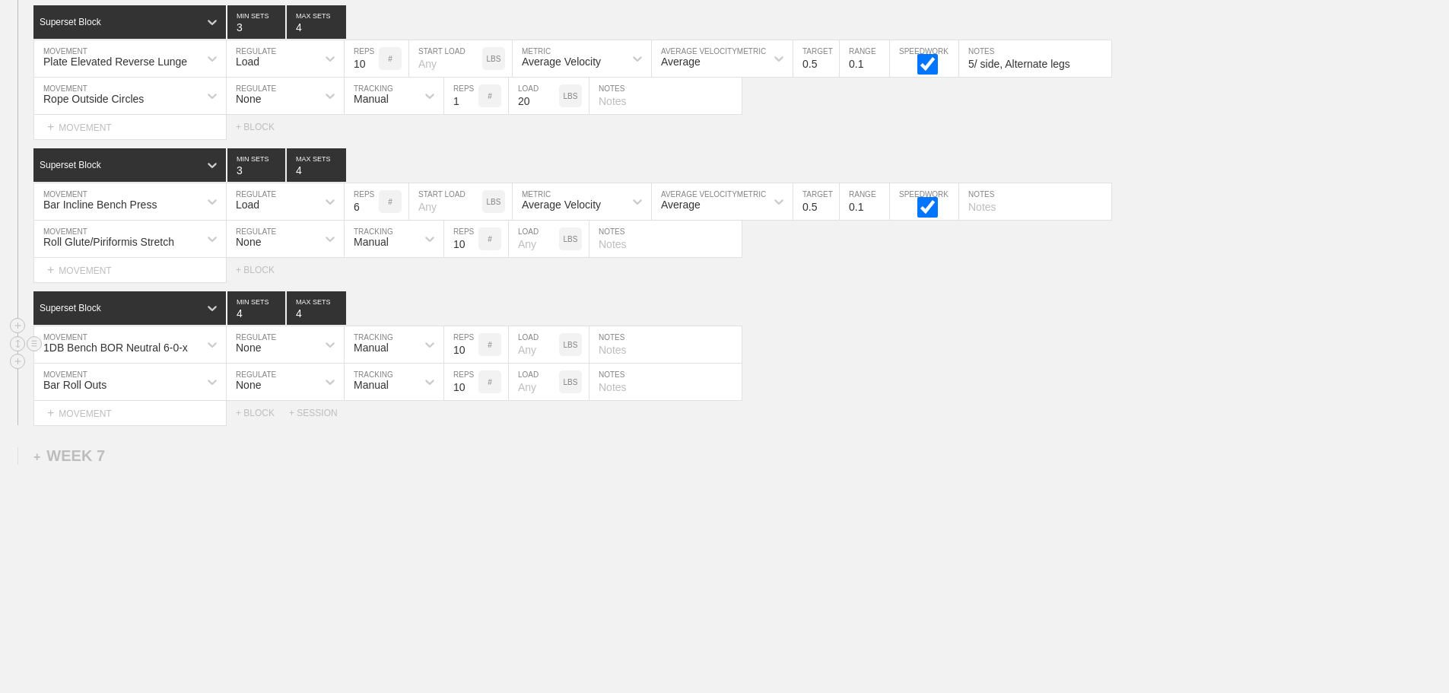
click at [472, 353] on input "10" at bounding box center [461, 344] width 34 height 36
click at [472, 353] on input "9" at bounding box center [461, 344] width 34 height 36
type input "8"
click at [472, 353] on input "8" at bounding box center [461, 344] width 34 height 36
click at [941, 345] on div "1DB Bench BOR Neutral 6-0-x MOVEMENT None REGULATE Manual TRACKING 8 REPS # LOA…" at bounding box center [724, 344] width 1449 height 37
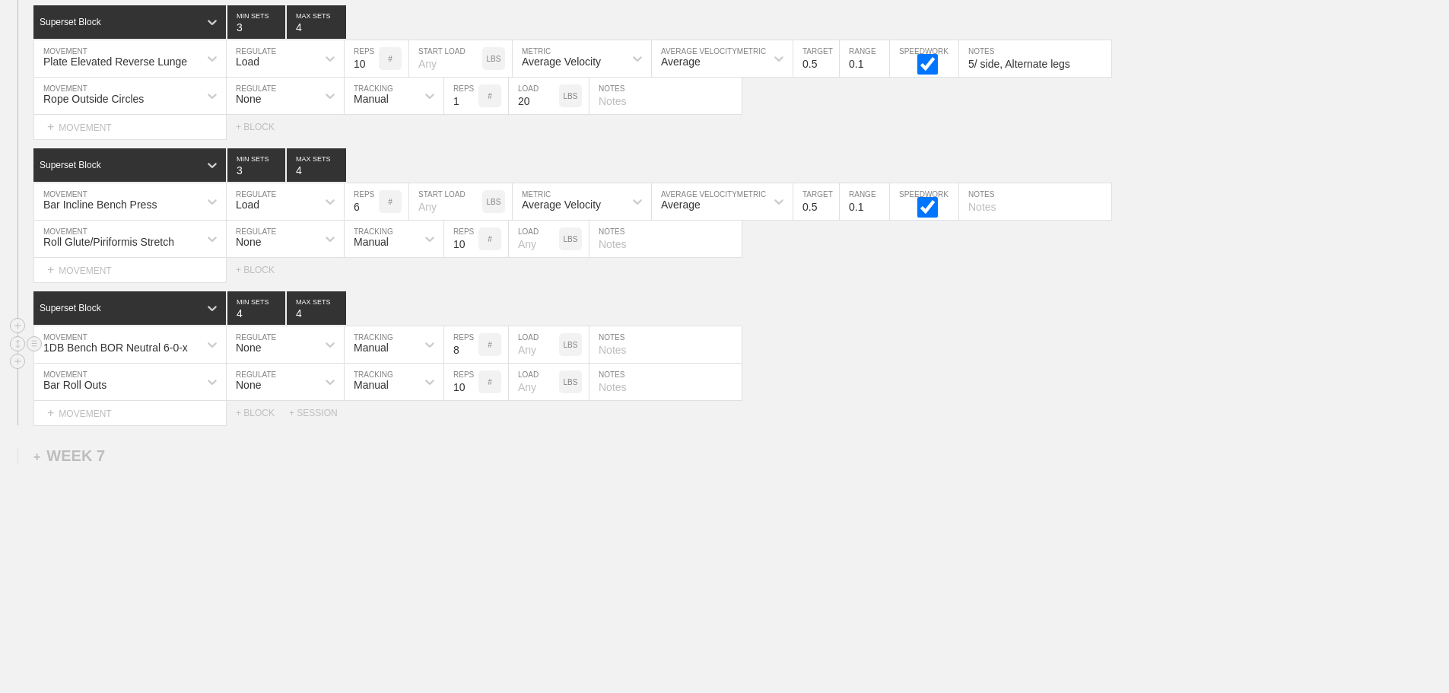
click at [959, 331] on div "1DB Bench BOR Neutral 6-0-x MOVEMENT None REGULATE Manual TRACKING 8 REPS # LOA…" at bounding box center [724, 344] width 1449 height 37
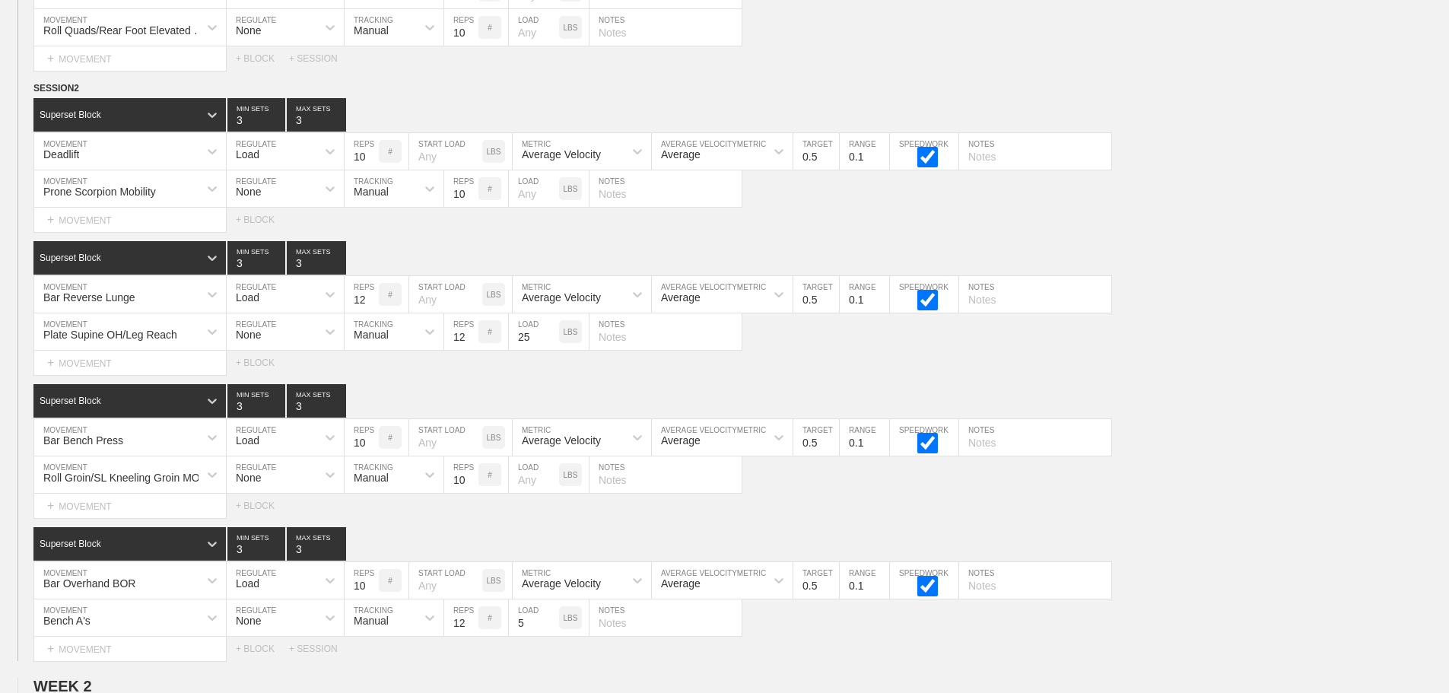
drag, startPoint x: 1323, startPoint y: 331, endPoint x: 1344, endPoint y: 224, distance: 109.3
click at [1324, 301] on div "Superset Block 3 MIN SETS 3 MAX SETS DUPLICATE INSERT MOVEMENT AFTER DELETE Bar…" at bounding box center [724, 308] width 1449 height 134
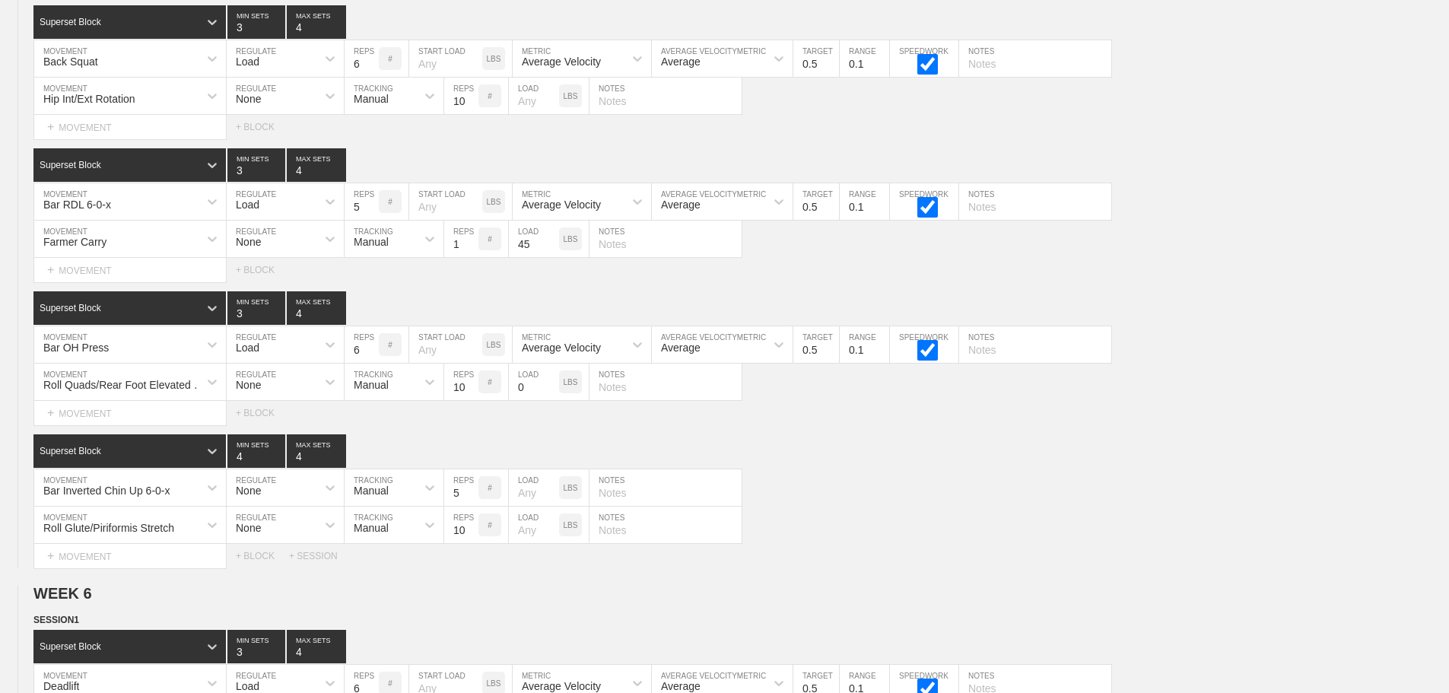
scroll to position [9229, 0]
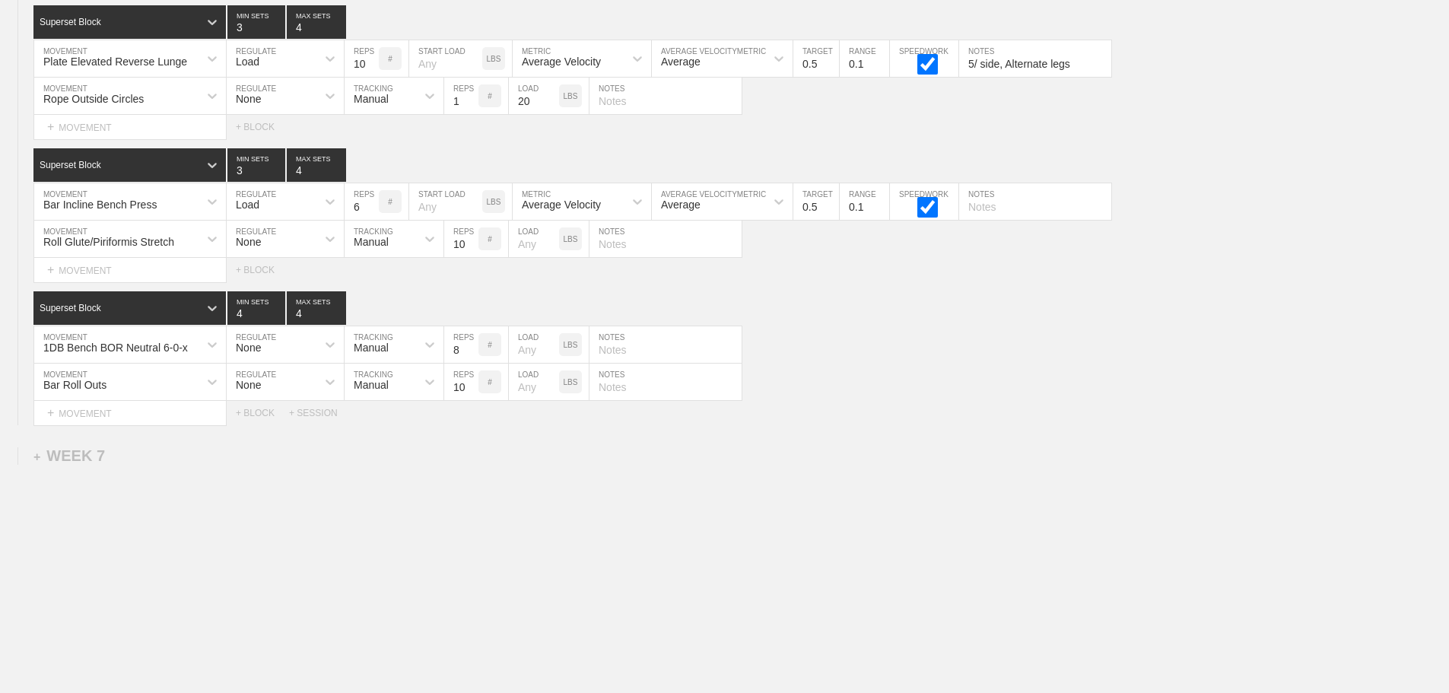
drag, startPoint x: 946, startPoint y: 489, endPoint x: 421, endPoint y: 481, distance: 524.7
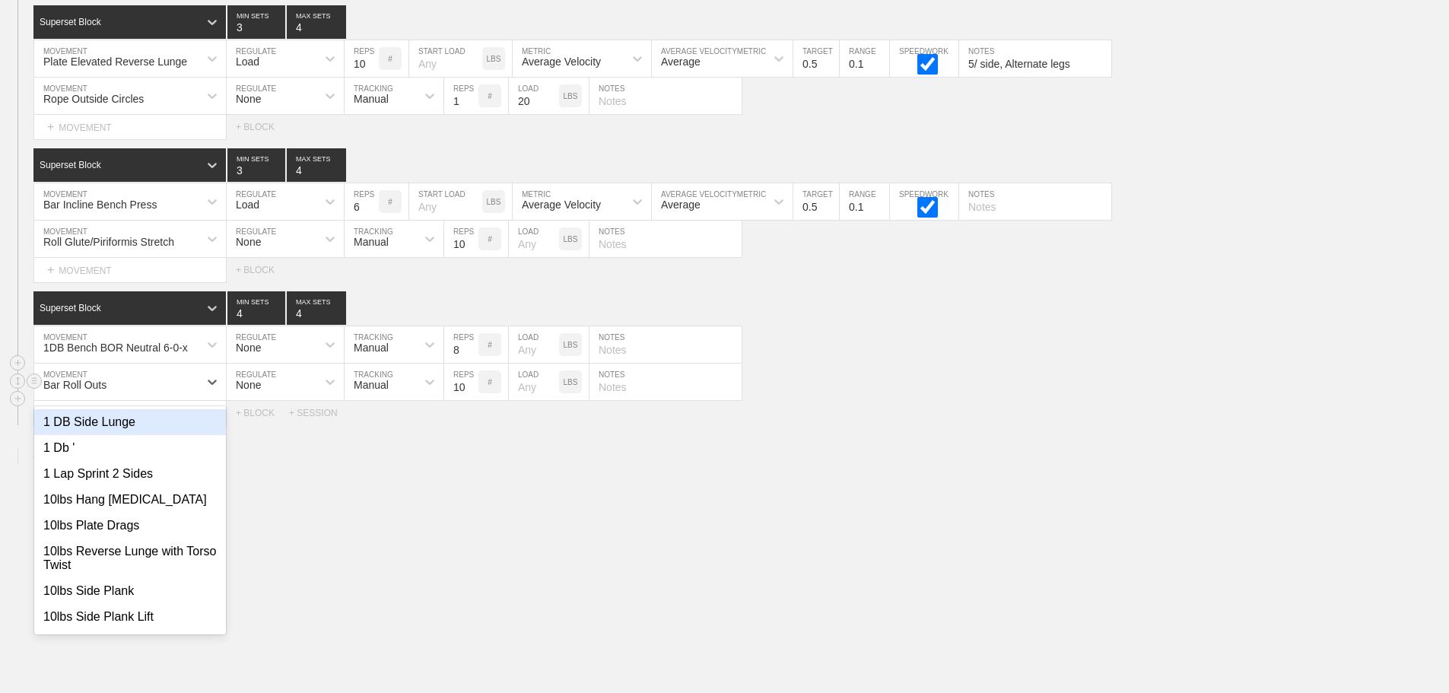
click at [135, 386] on div "Bar Roll Outs" at bounding box center [116, 382] width 164 height 26
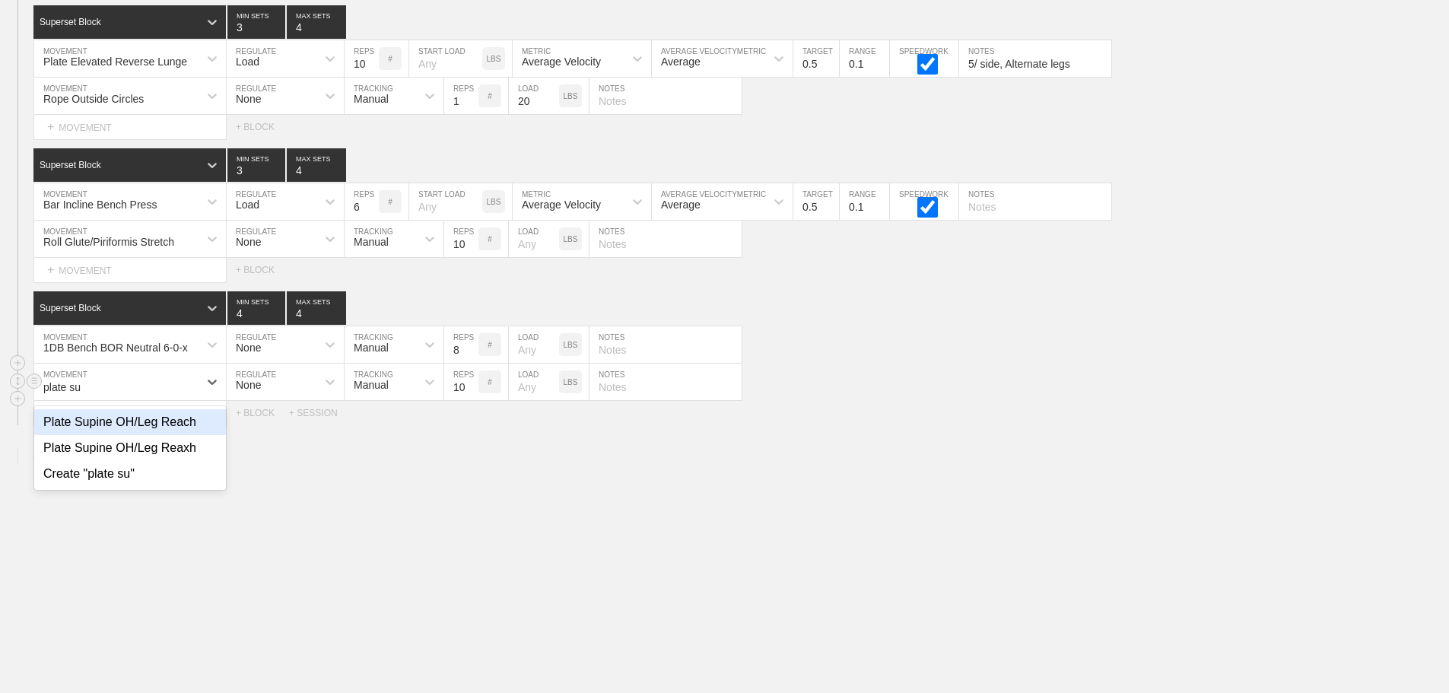
type input "plate sup"
click at [149, 420] on div "Plate Supine OH/Leg Reach" at bounding box center [130, 422] width 192 height 26
click at [471, 384] on input "11" at bounding box center [461, 381] width 34 height 36
click at [471, 384] on input "12" at bounding box center [461, 381] width 34 height 36
click at [471, 384] on input "13" at bounding box center [461, 381] width 34 height 36
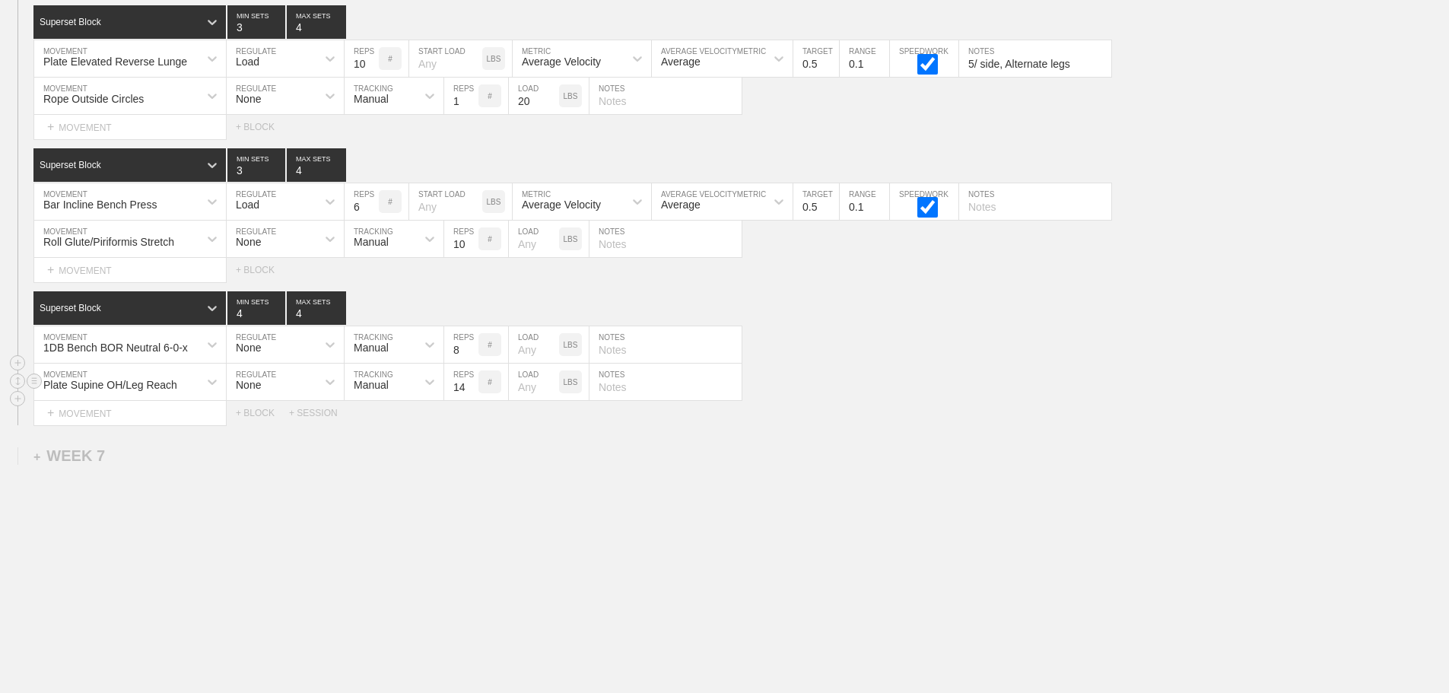
click at [471, 384] on input "14" at bounding box center [461, 381] width 34 height 36
click at [471, 384] on input "15" at bounding box center [461, 381] width 34 height 36
click at [471, 384] on input "16" at bounding box center [461, 381] width 34 height 36
click at [471, 384] on input "17" at bounding box center [461, 381] width 34 height 36
click at [471, 384] on input "18" at bounding box center [461, 381] width 34 height 36
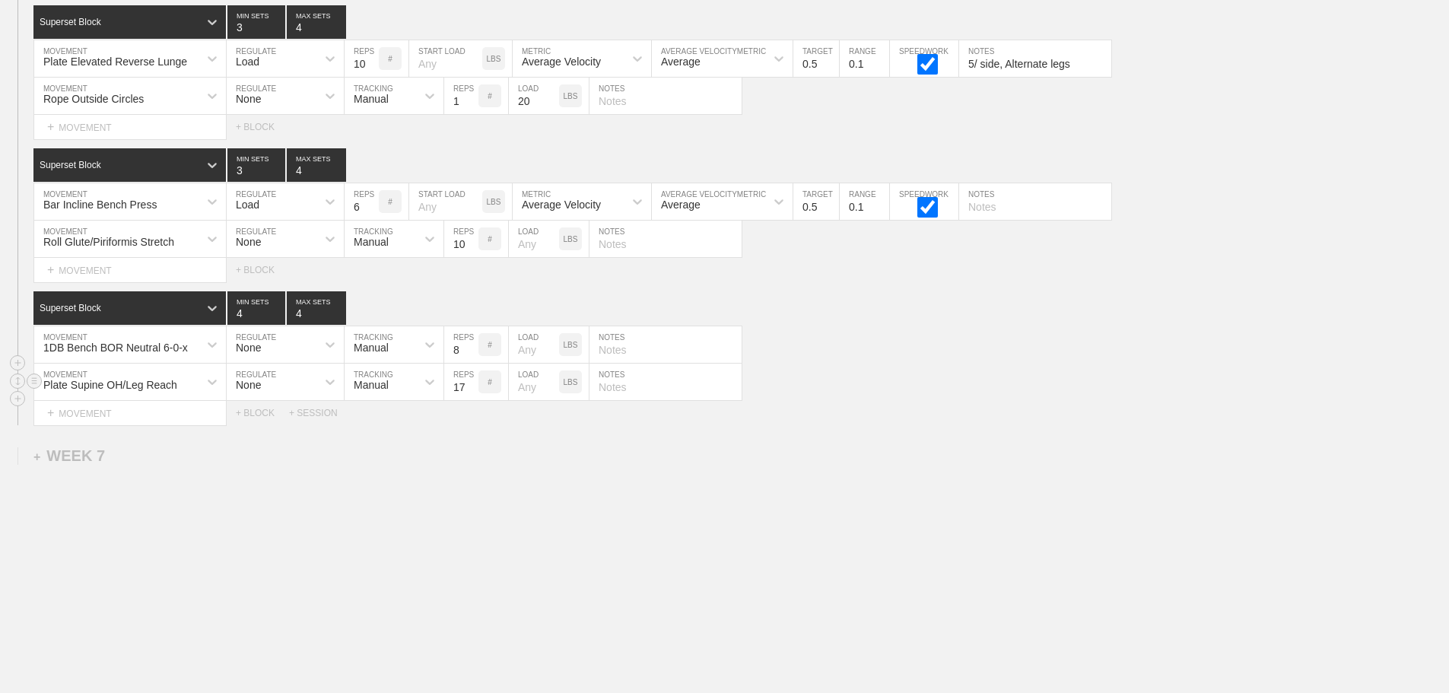
click at [473, 389] on input "17" at bounding box center [461, 381] width 34 height 36
type input "16"
click at [473, 389] on input "16" at bounding box center [461, 381] width 34 height 36
click at [526, 386] on input "number" at bounding box center [534, 381] width 50 height 36
type input "25"
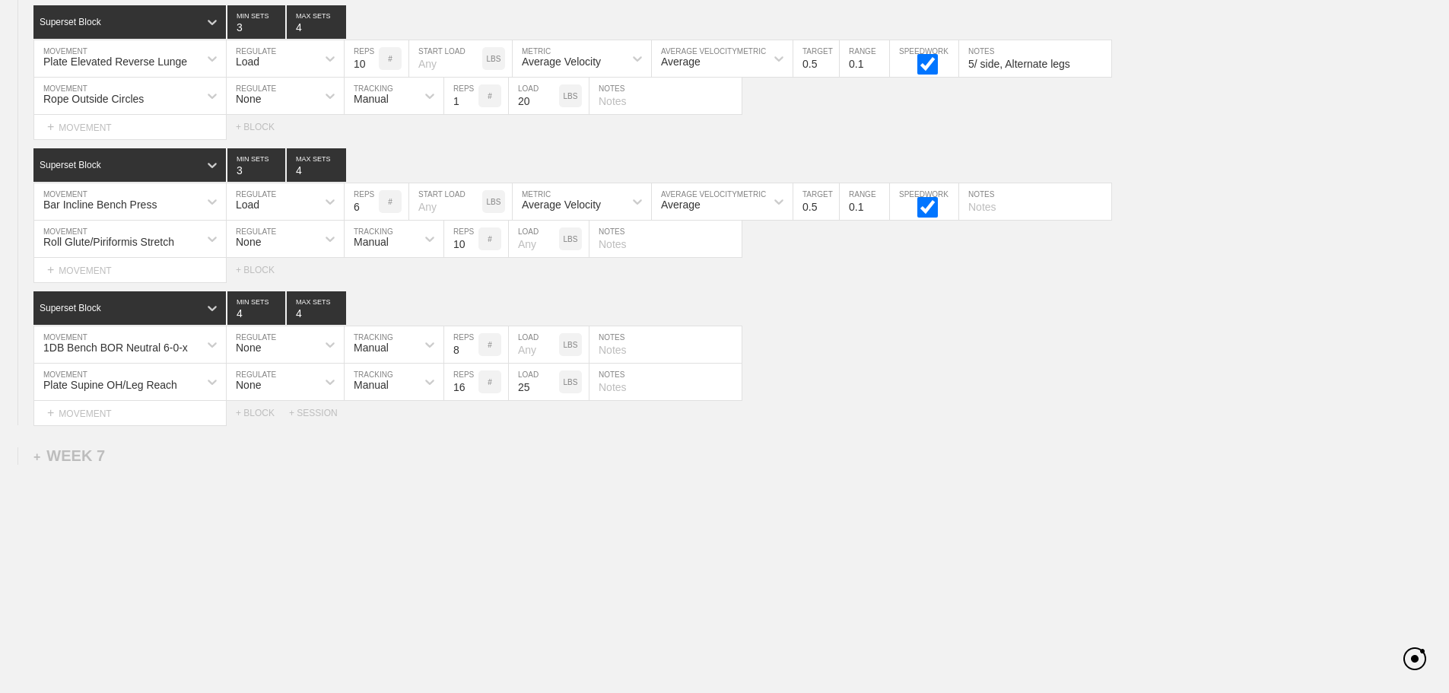
click at [608, 352] on input "text" at bounding box center [665, 344] width 152 height 36
type input "4/ side"
click at [942, 373] on div "Plate Supine OH/Leg Reach MOVEMENT None REGULATE Manual TRACKING 16 REPS # 25 L…" at bounding box center [724, 381] width 1449 height 37
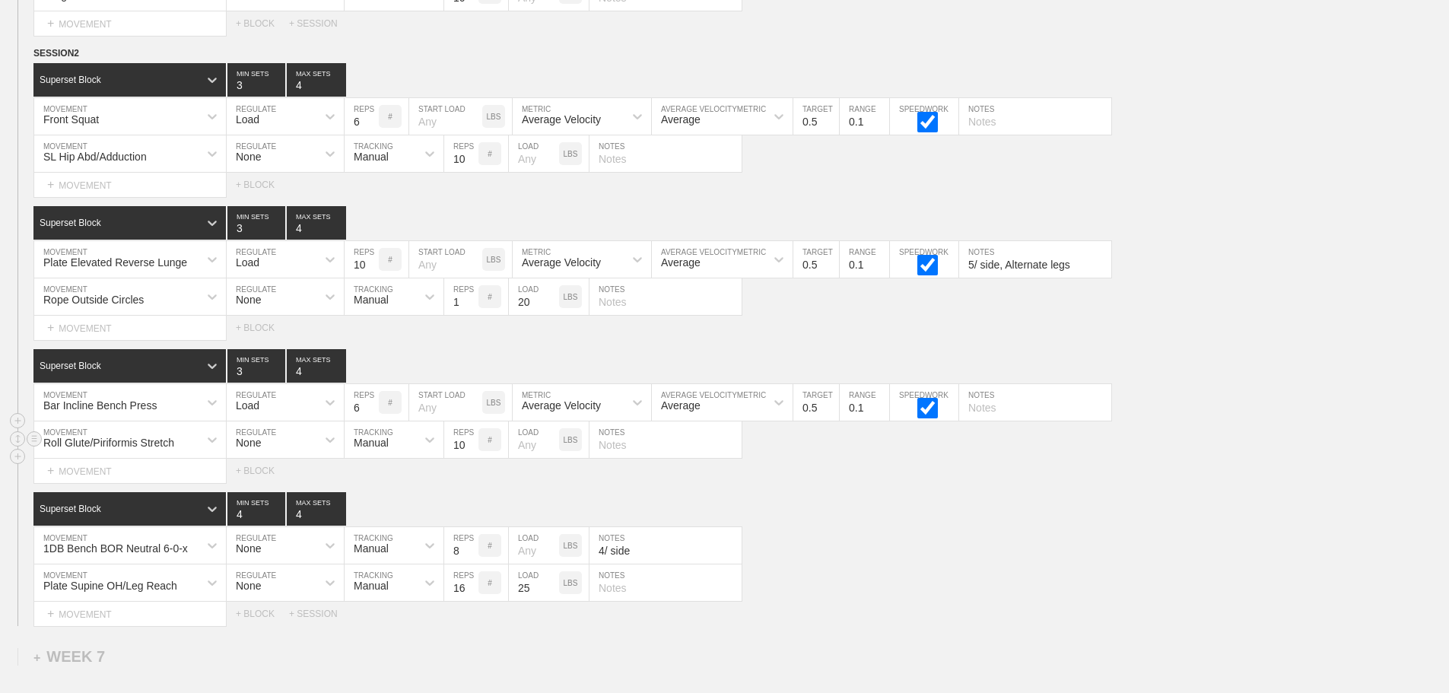
scroll to position [9000, 0]
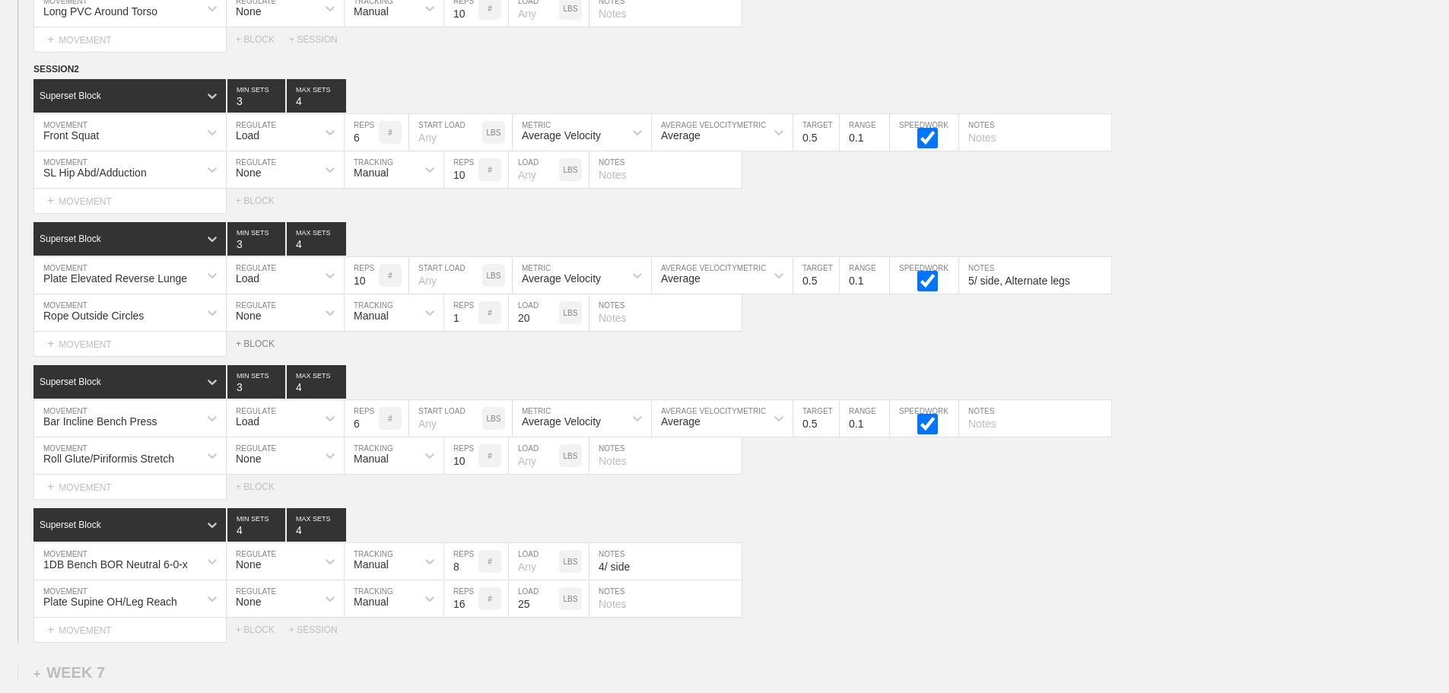
click at [262, 349] on div "+ BLOCK" at bounding box center [262, 343] width 53 height 11
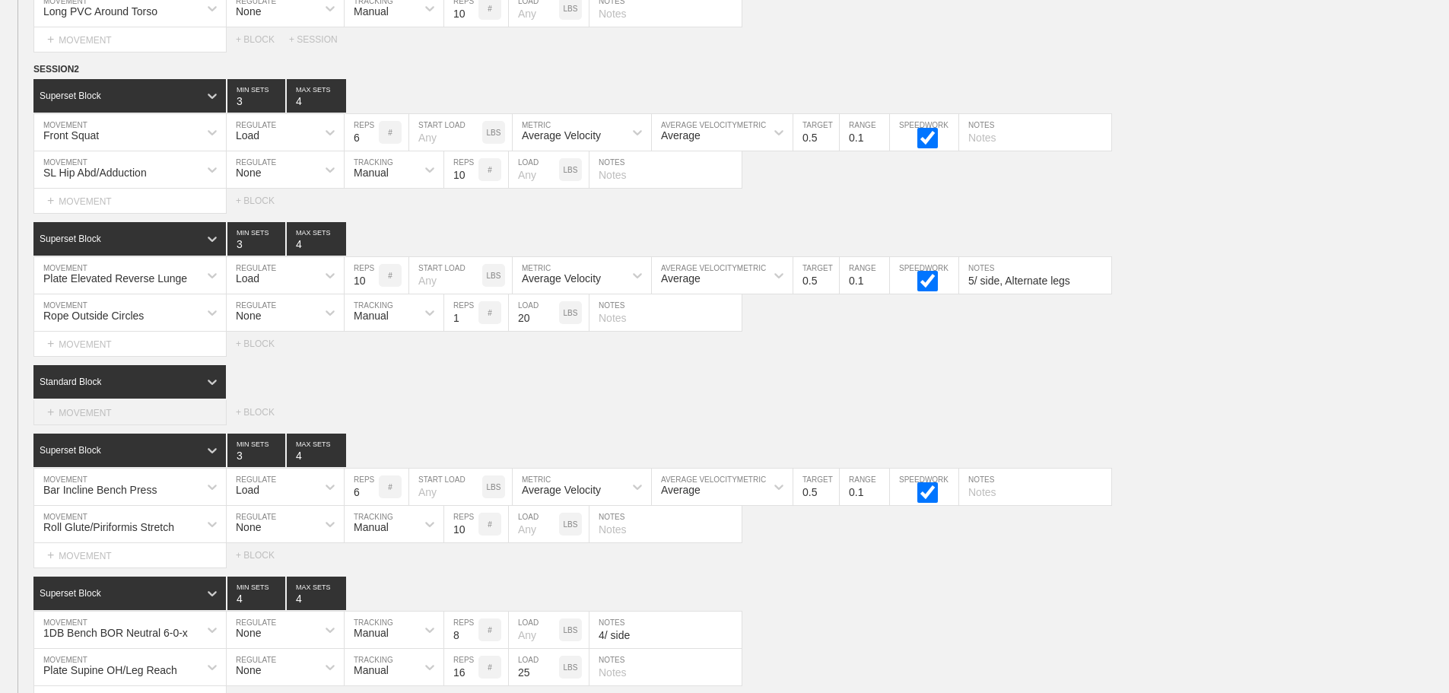
click at [128, 424] on div "+ MOVEMENT" at bounding box center [129, 412] width 193 height 25
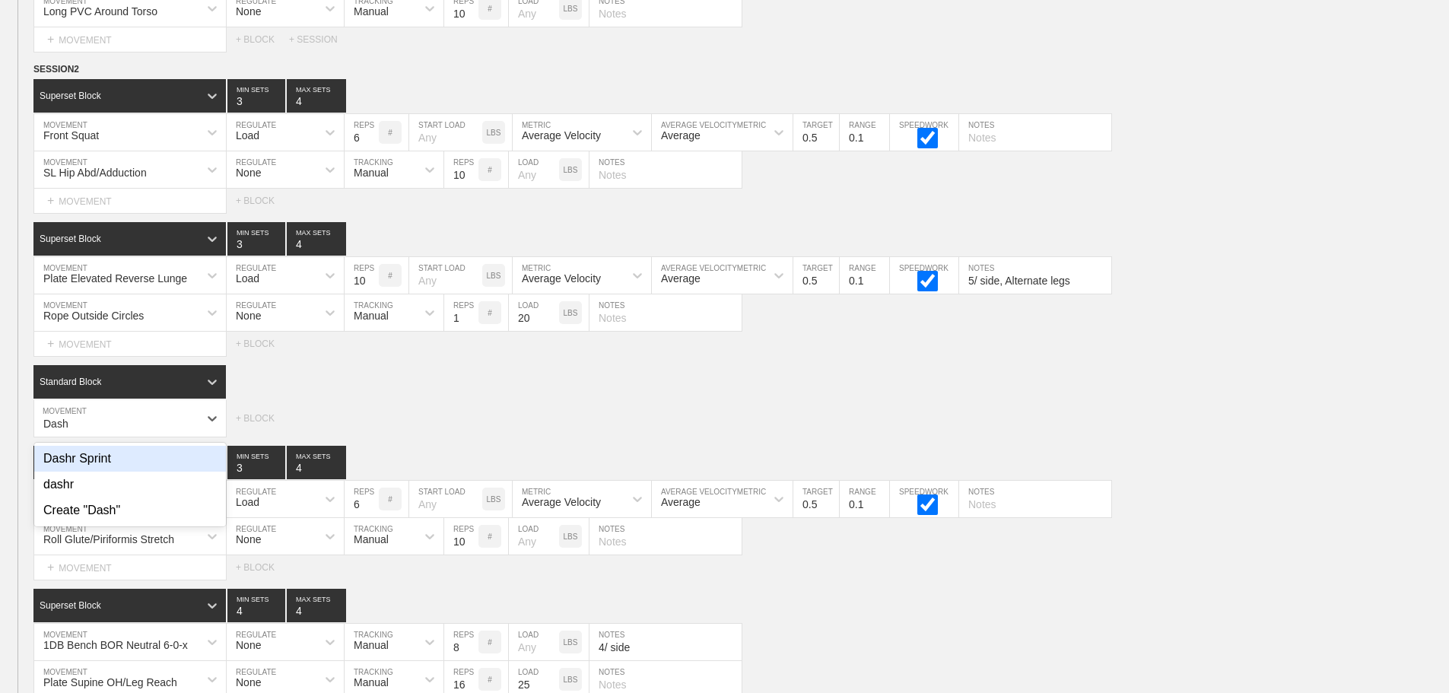
click at [101, 466] on div "Dashr Sprint" at bounding box center [130, 459] width 192 height 26
type input "Dash"
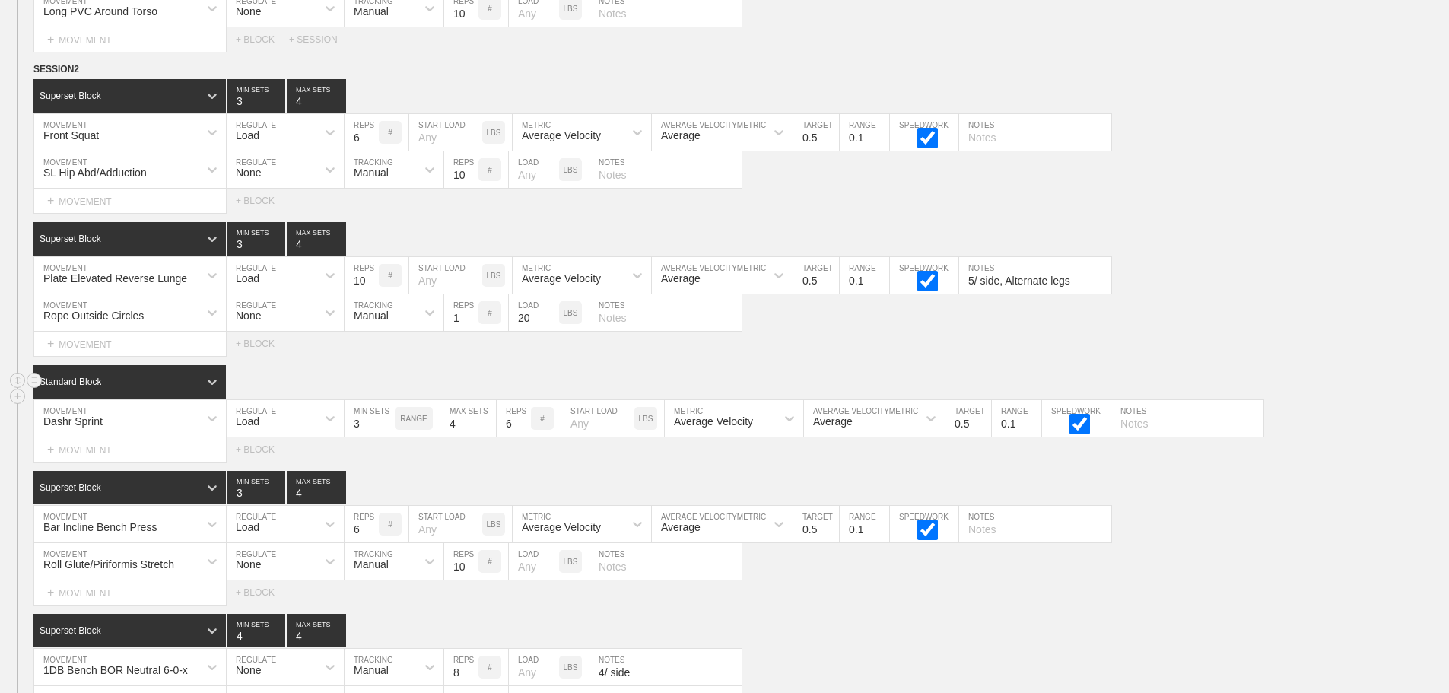
click at [364, 379] on div "Standard Block" at bounding box center [740, 381] width 1415 height 33
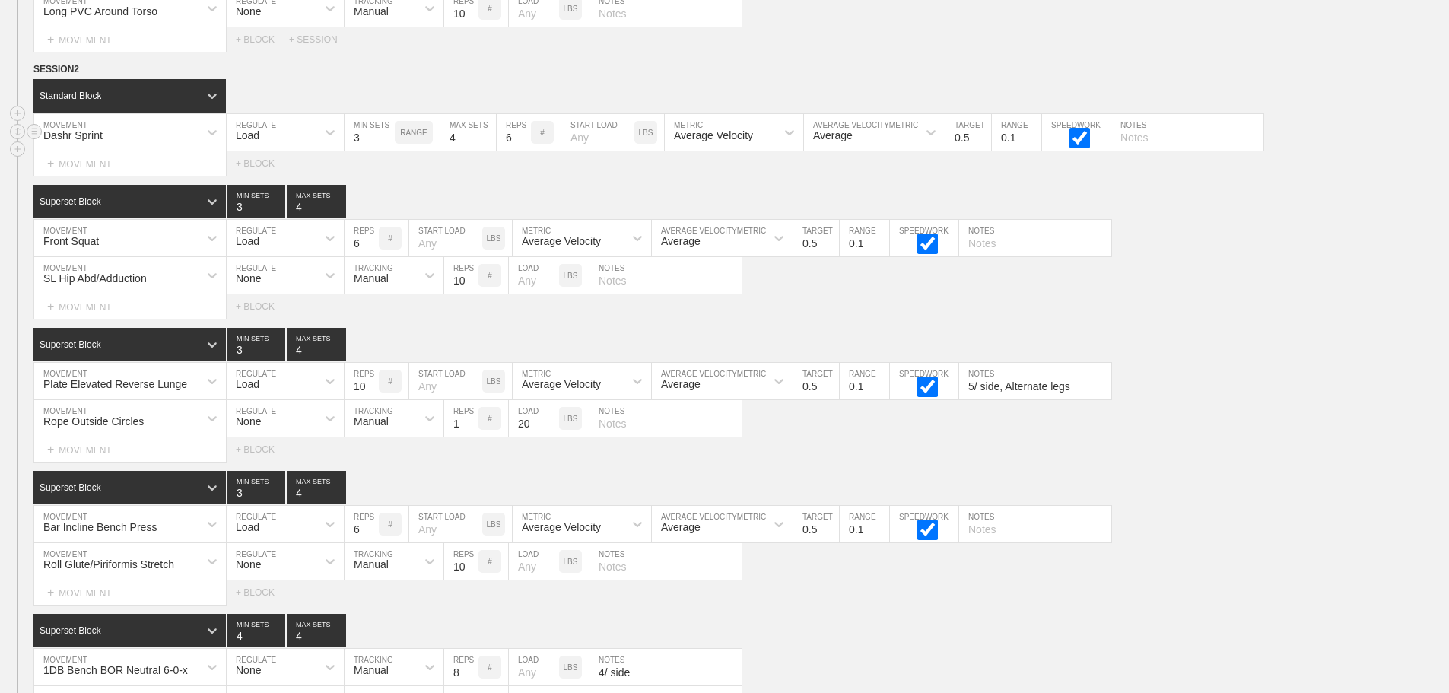
click at [258, 139] on div "Load" at bounding box center [272, 132] width 90 height 26
click at [262, 186] on div "None" at bounding box center [285, 173] width 117 height 26
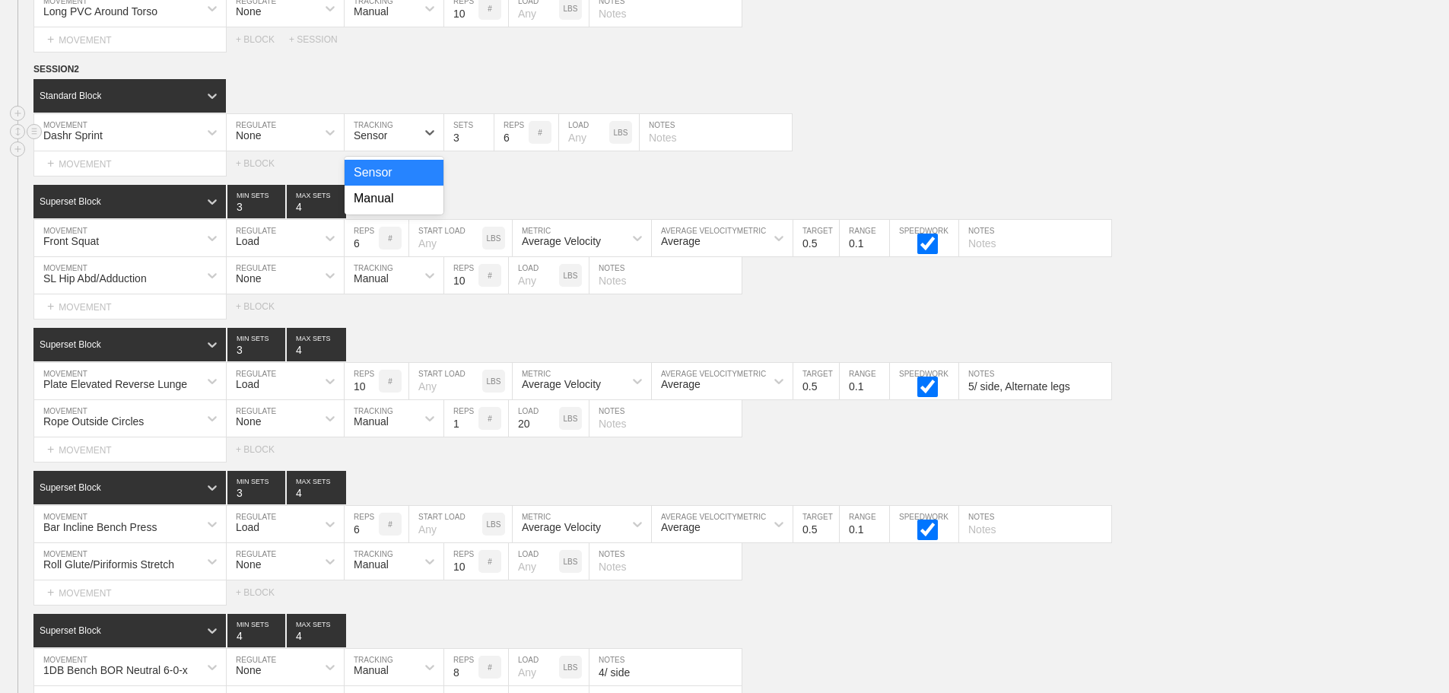
click at [397, 135] on div "Sensor" at bounding box center [379, 132] width 71 height 26
drag, startPoint x: 389, startPoint y: 205, endPoint x: 490, endPoint y: 163, distance: 110.1
click at [392, 205] on div "Manual" at bounding box center [393, 199] width 99 height 26
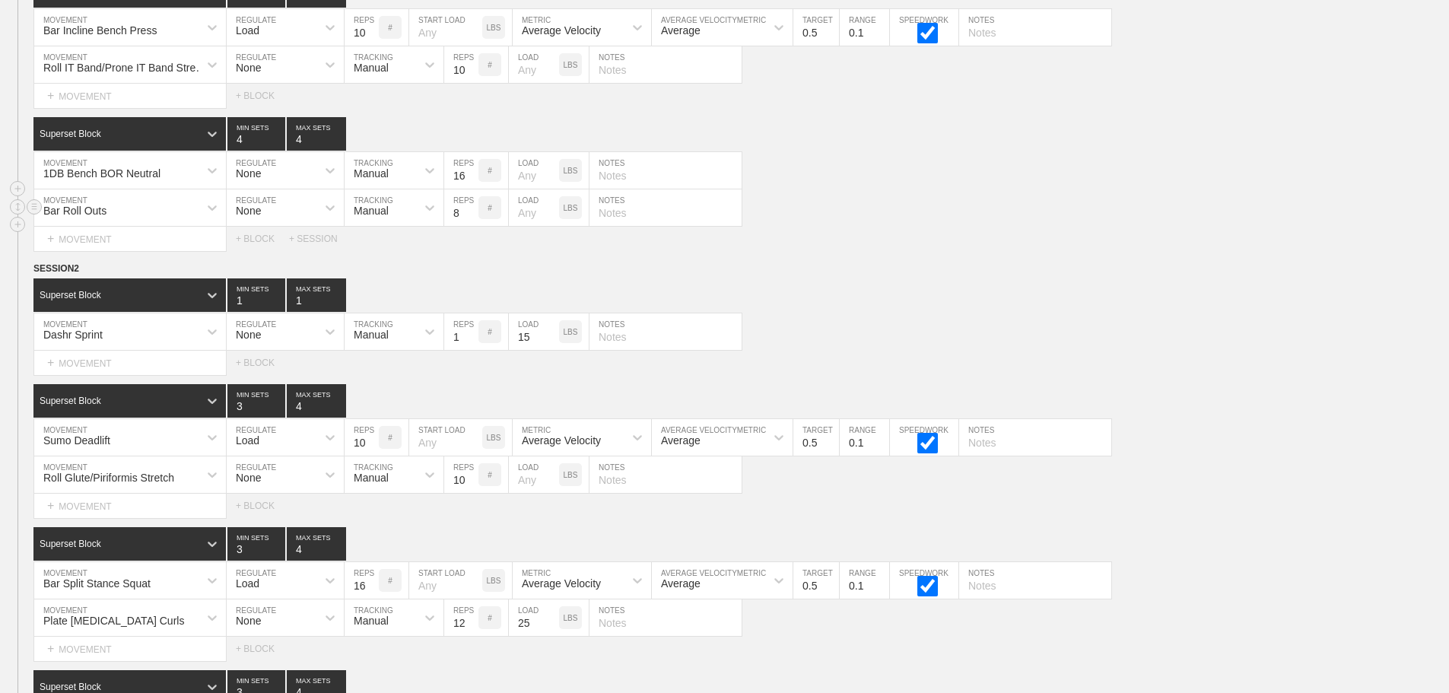
click at [1181, 211] on div "Bar Roll Outs MOVEMENT None REGULATE Manual TRACKING 8 REPS # LOAD LBS NOTES" at bounding box center [724, 207] width 1449 height 37
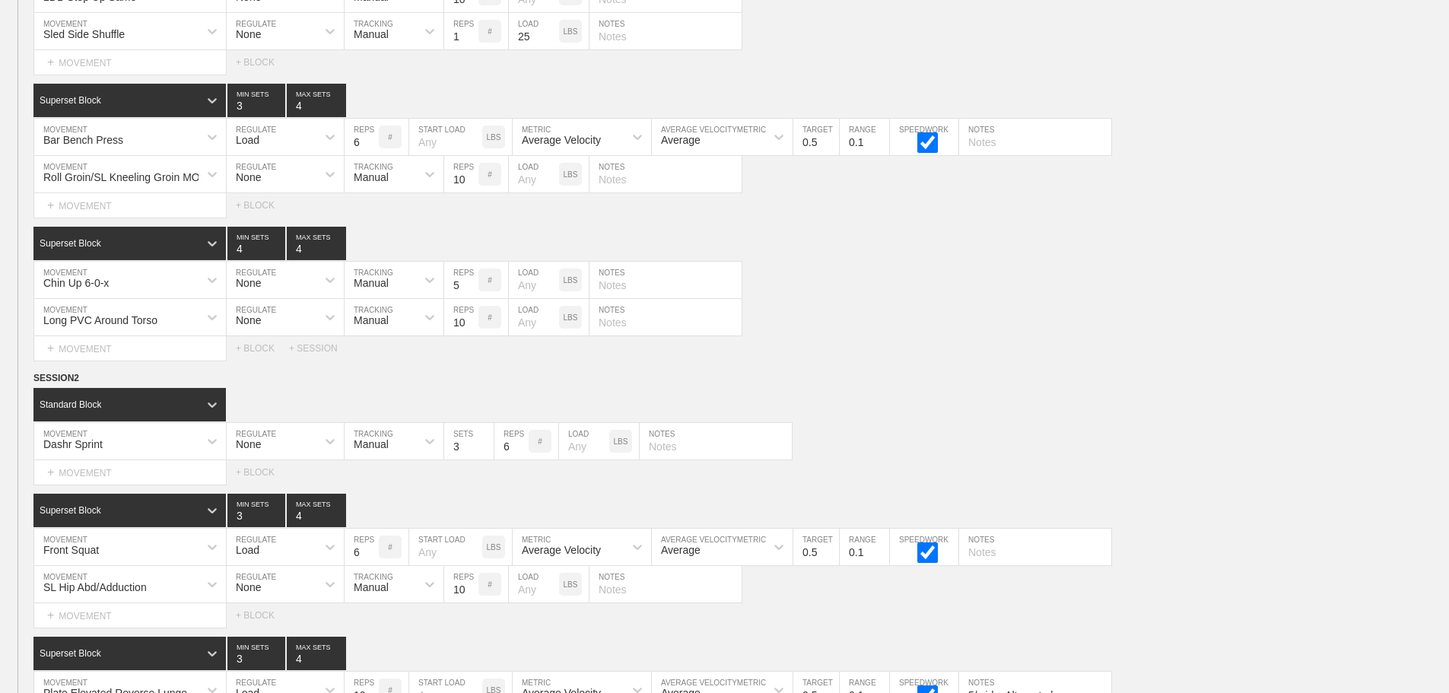
scroll to position [8646, 0]
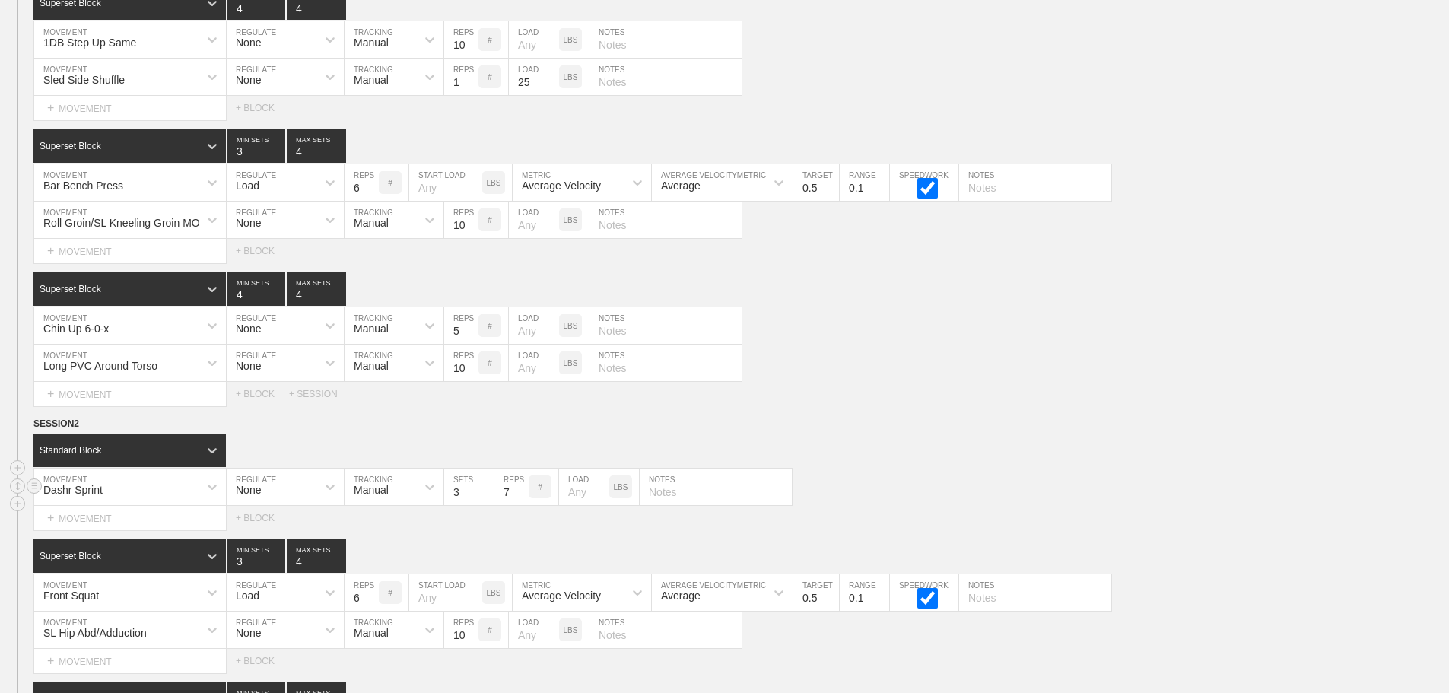
click at [519, 499] on input "7" at bounding box center [511, 486] width 34 height 36
click at [519, 499] on input "8" at bounding box center [511, 486] width 34 height 36
click at [519, 499] on input "9" at bounding box center [511, 486] width 34 height 36
click at [519, 499] on input "10" at bounding box center [511, 486] width 34 height 36
click at [519, 499] on input "11" at bounding box center [511, 486] width 34 height 36
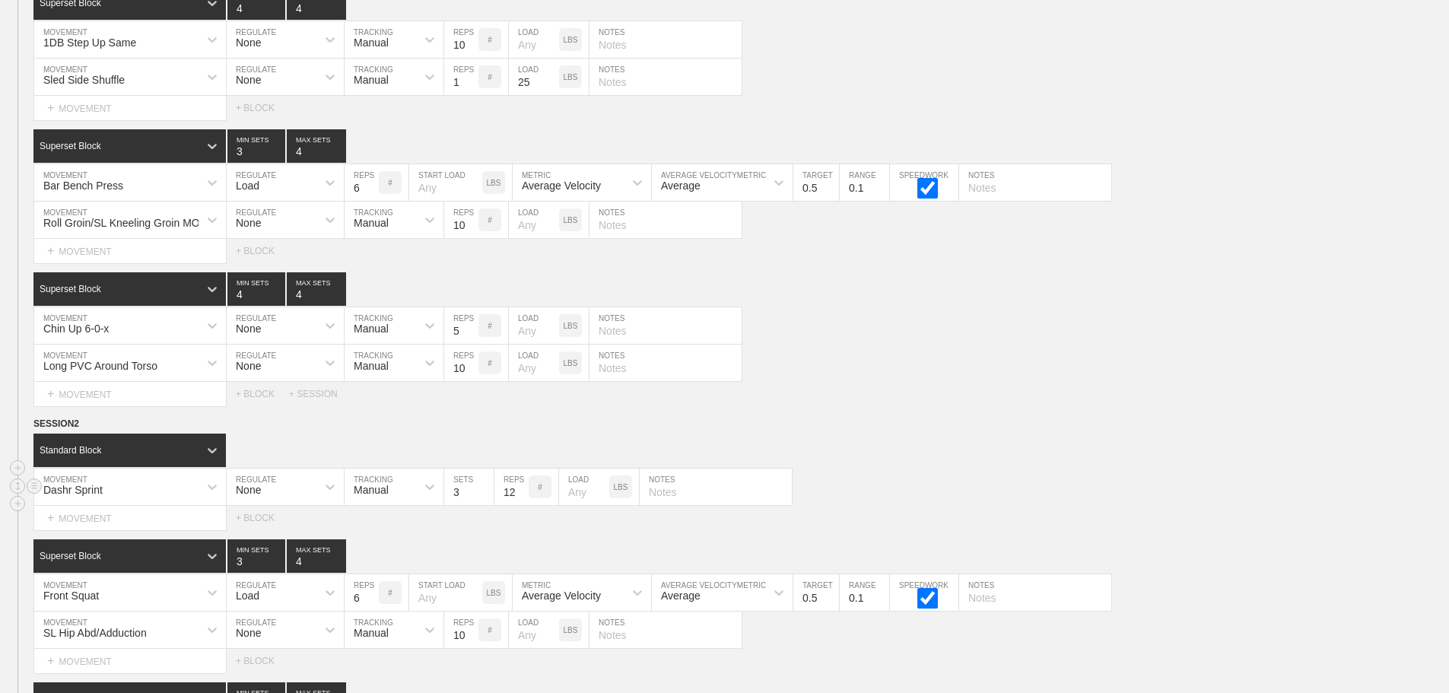
click at [519, 499] on input "12" at bounding box center [511, 486] width 34 height 36
click at [519, 499] on input "13" at bounding box center [511, 486] width 34 height 36
click at [519, 499] on input "14" at bounding box center [511, 486] width 34 height 36
type input "15"
click at [519, 499] on input "15" at bounding box center [511, 486] width 34 height 36
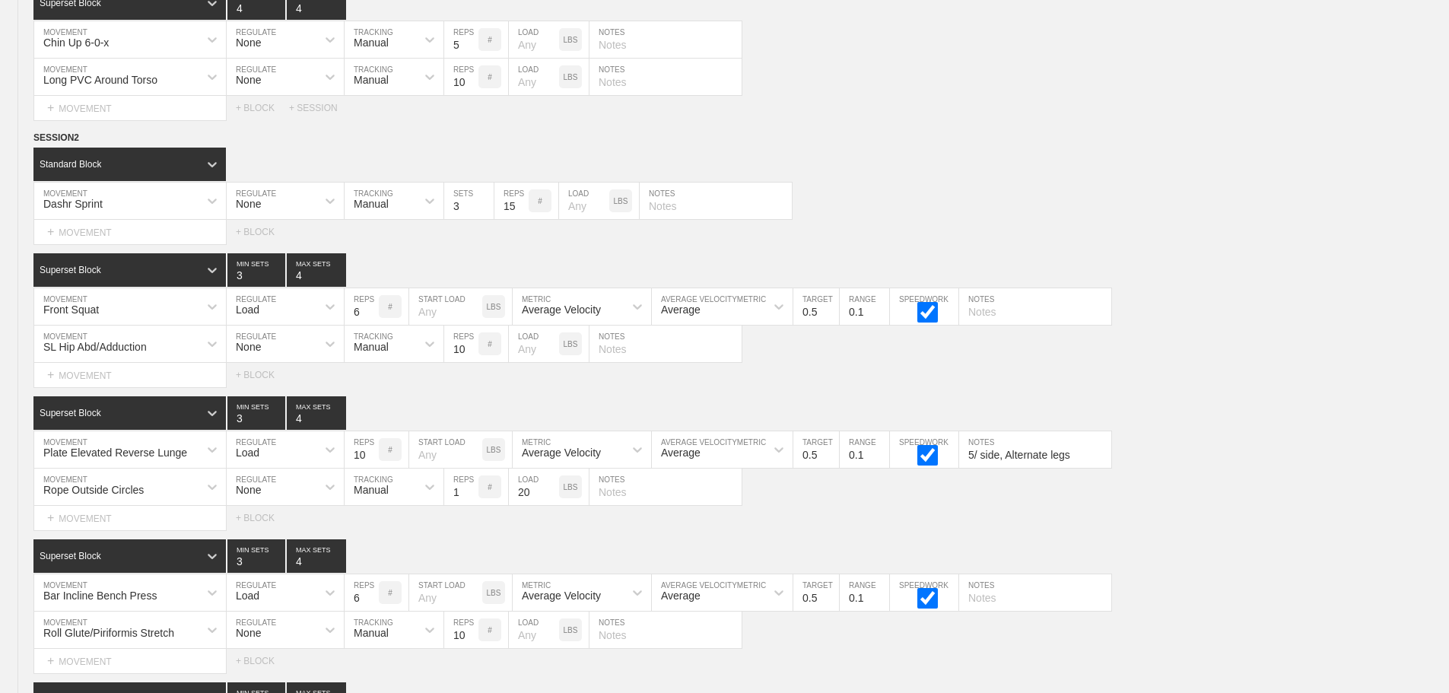
scroll to position [8921, 0]
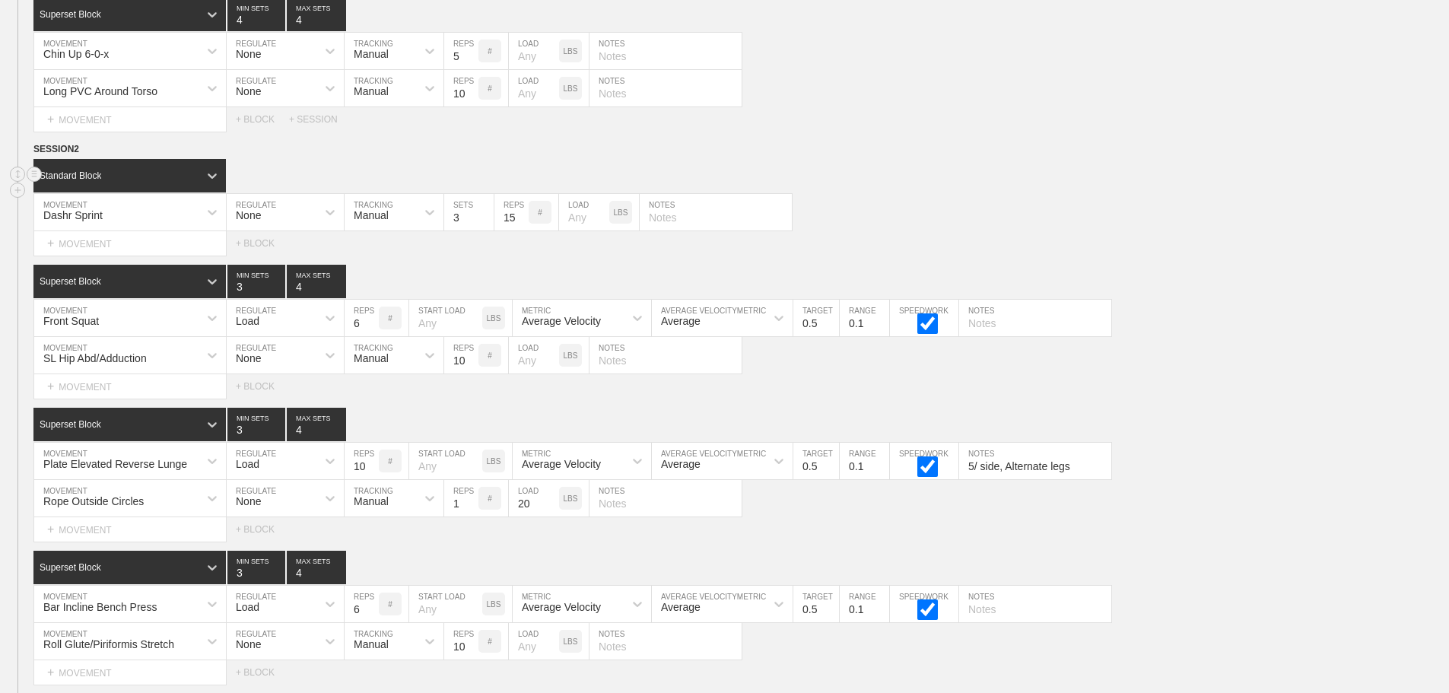
click at [1020, 192] on div "Standard Block" at bounding box center [740, 175] width 1415 height 33
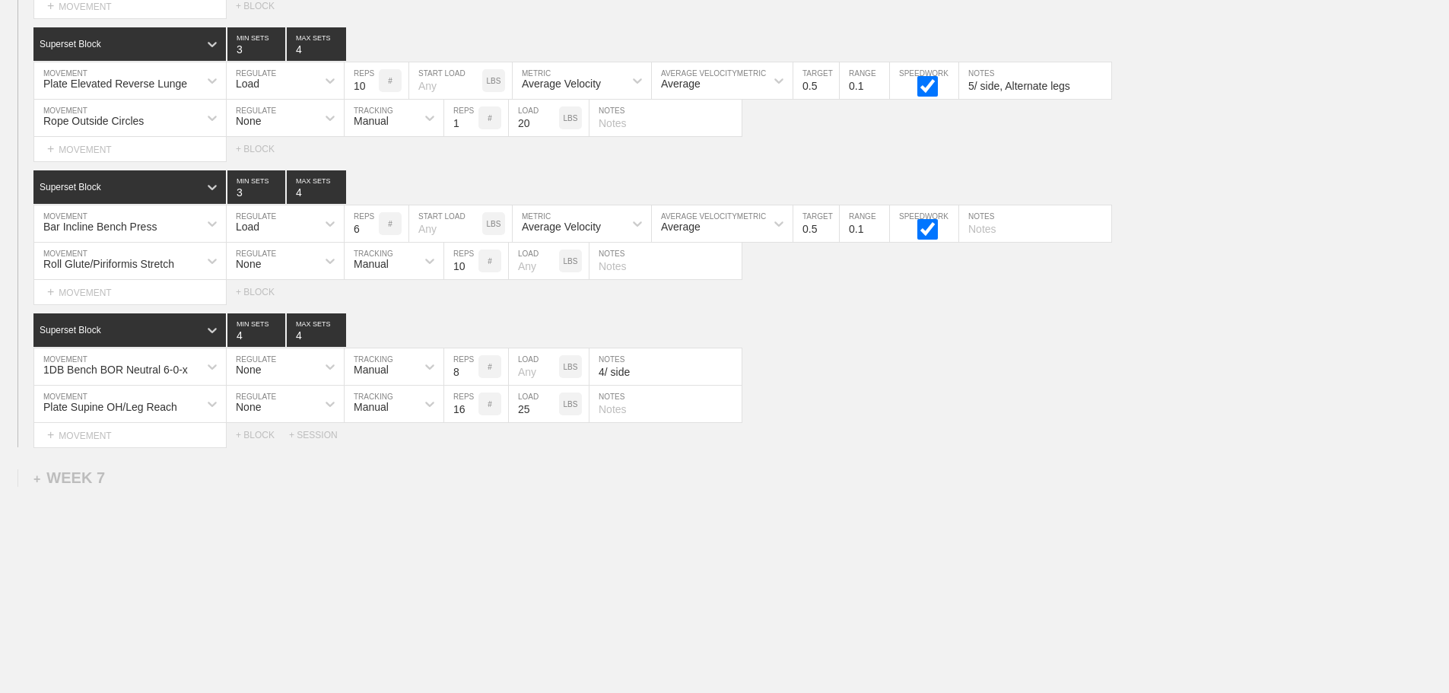
scroll to position [9334, 0]
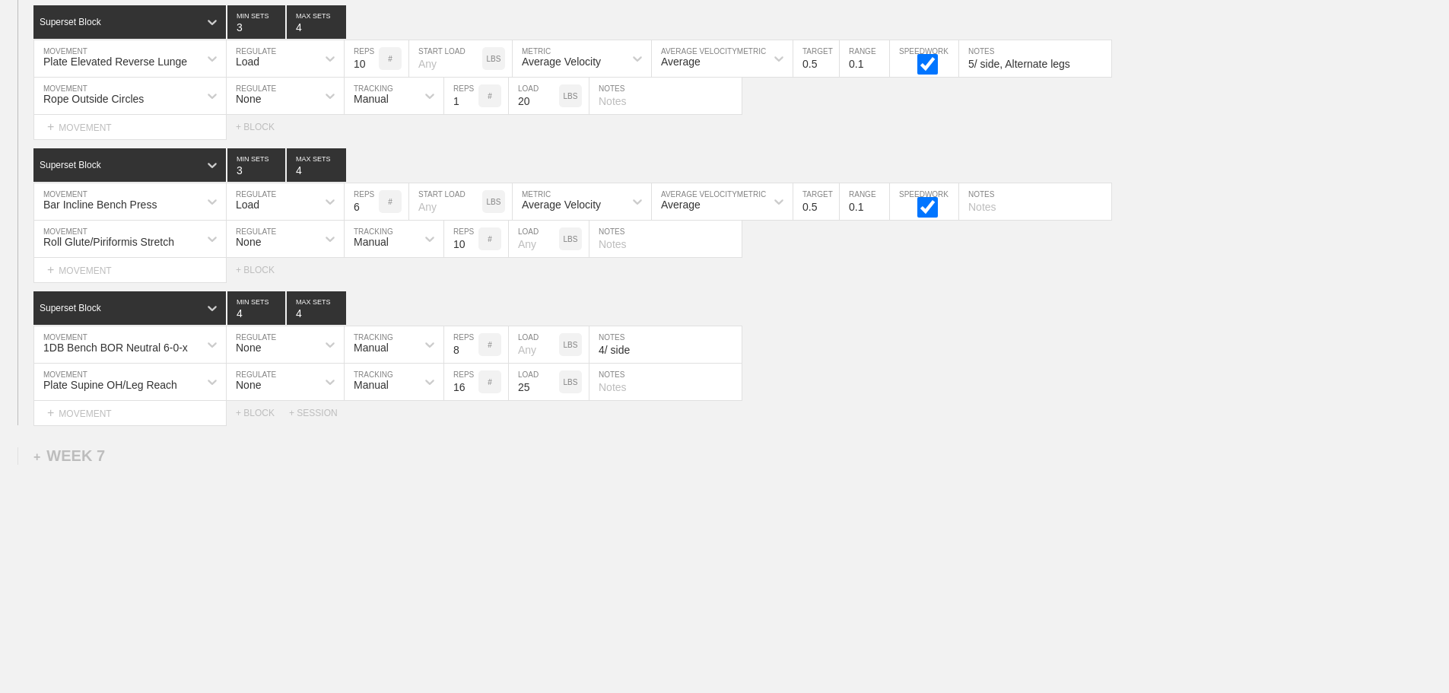
click at [952, 405] on div "Select... MOVEMENT + MOVEMENT + BLOCK + SESSION" at bounding box center [724, 413] width 1449 height 24
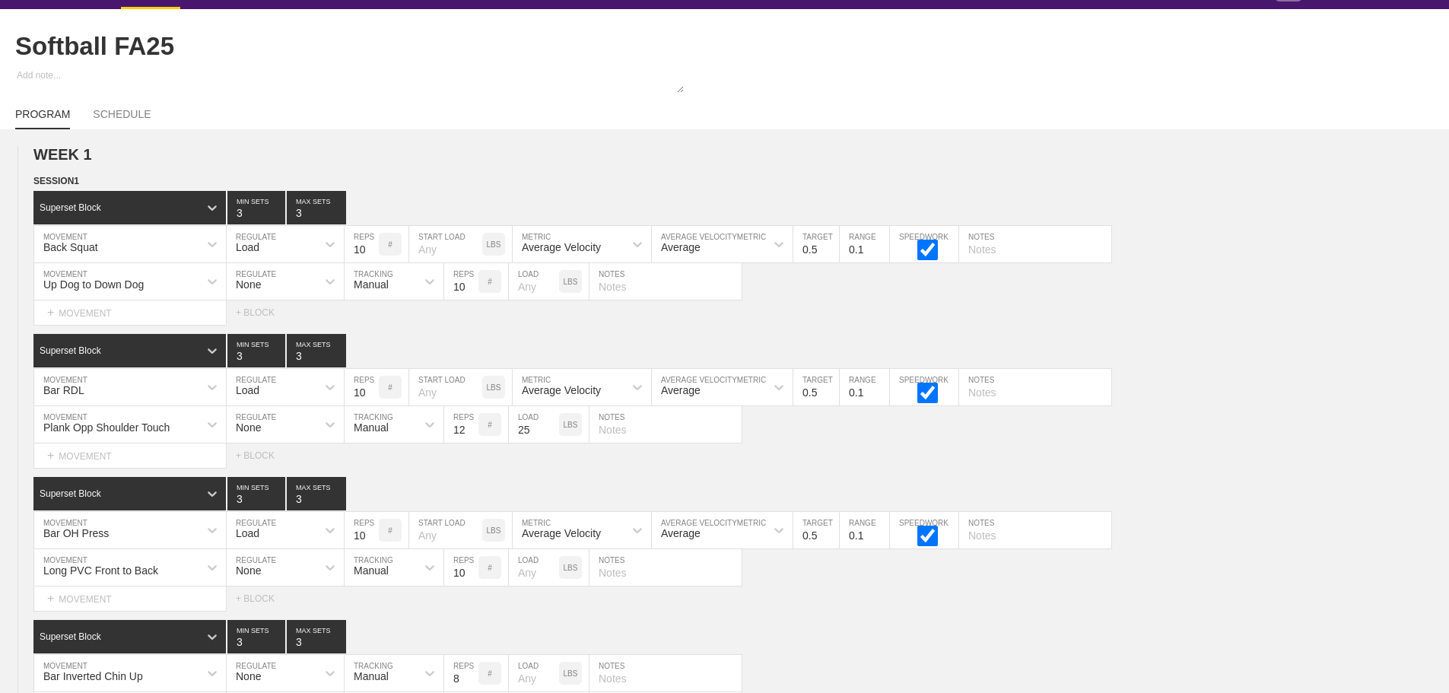
scroll to position [0, 0]
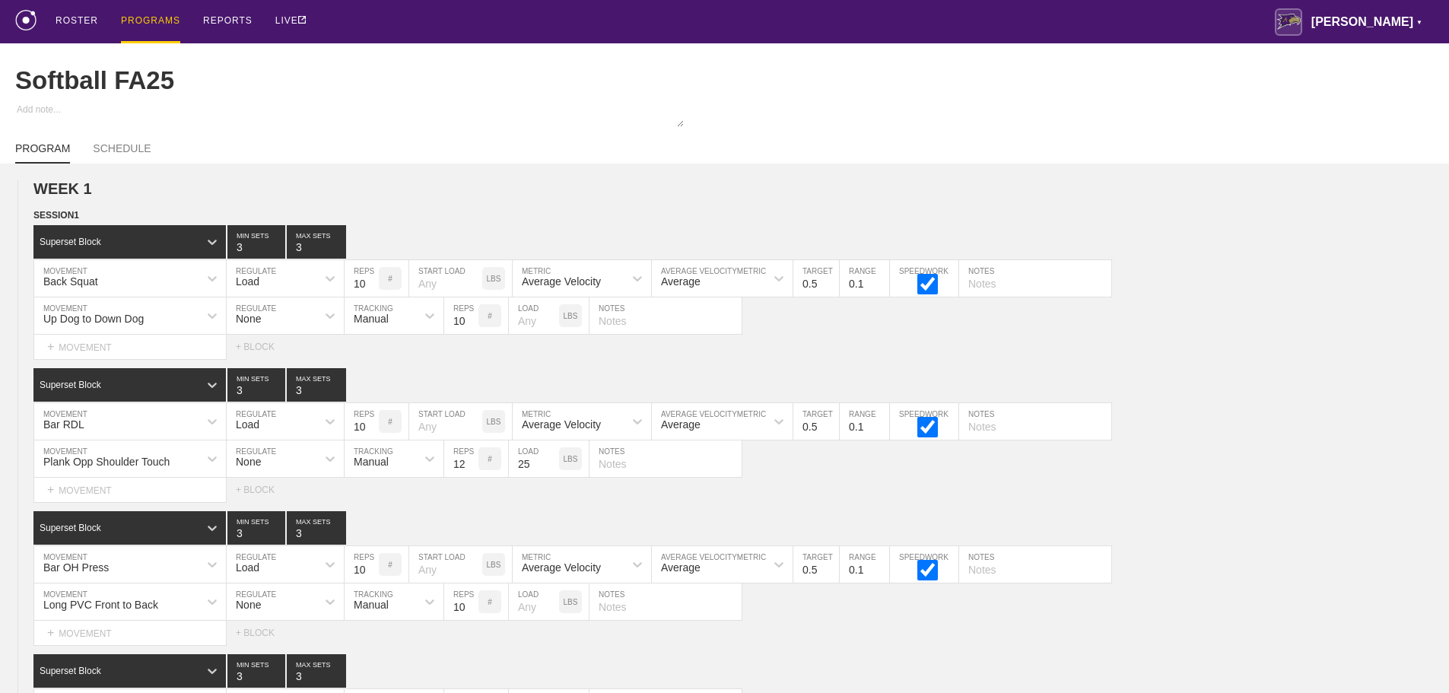
click at [926, 29] on div "ROSTER PROGRAMS REPORTS LIVE [PERSON_NAME] ▼ [PERSON_NAME][EMAIL_ADDRESS][PERSO…" at bounding box center [724, 21] width 1418 height 43
click at [713, 27] on div "ROSTER PROGRAMS REPORTS LIVE [PERSON_NAME] ▼ [PERSON_NAME][EMAIL_ADDRESS][PERSO…" at bounding box center [724, 21] width 1418 height 43
click at [142, 14] on div "PROGRAMS" at bounding box center [150, 21] width 59 height 43
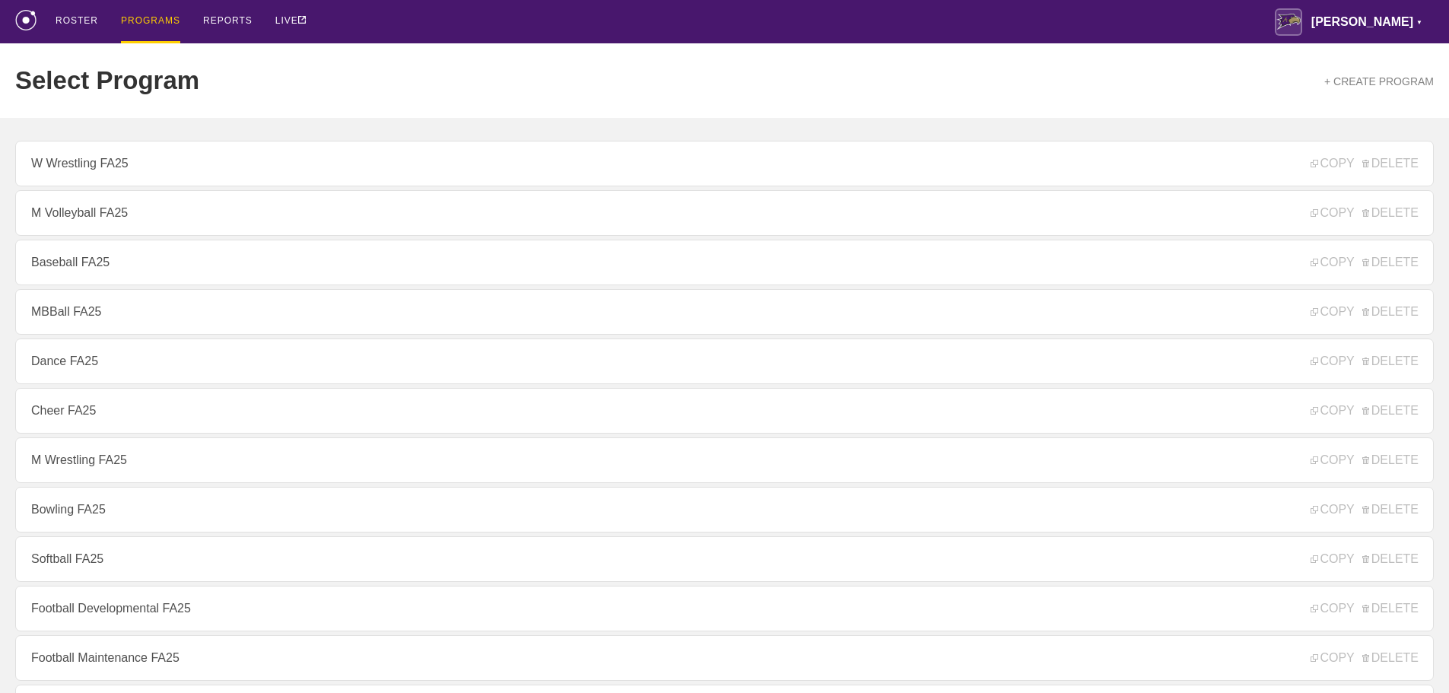
click at [767, 24] on div "ROSTER PROGRAMS REPORTS LIVE [PERSON_NAME] ▼ [PERSON_NAME][EMAIL_ADDRESS][PERSO…" at bounding box center [724, 21] width 1418 height 43
click at [820, 14] on div "ROSTER PROGRAMS REPORTS LIVE [PERSON_NAME] ▼ [PERSON_NAME][EMAIL_ADDRESS][PERSO…" at bounding box center [724, 21] width 1418 height 43
